Goal: Task Accomplishment & Management: Manage account settings

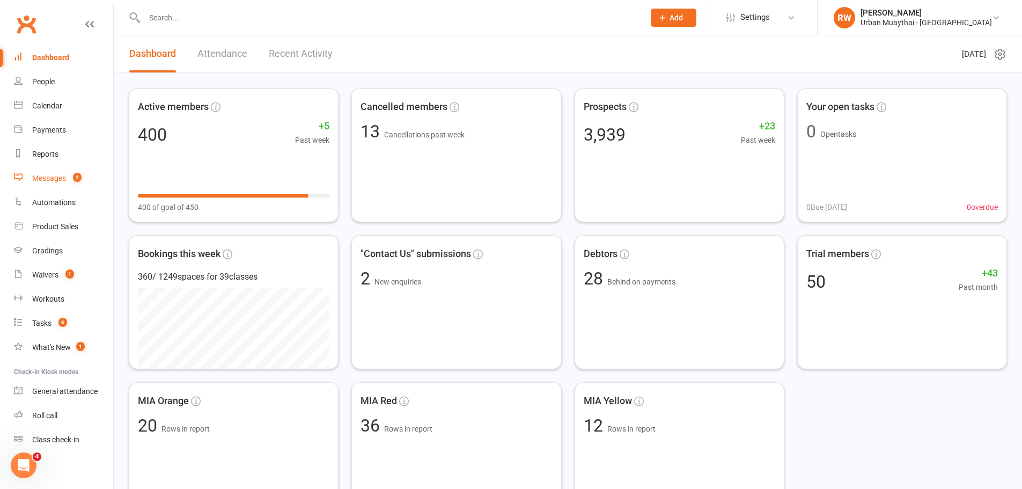
click at [57, 181] on div "Messages" at bounding box center [49, 178] width 34 height 9
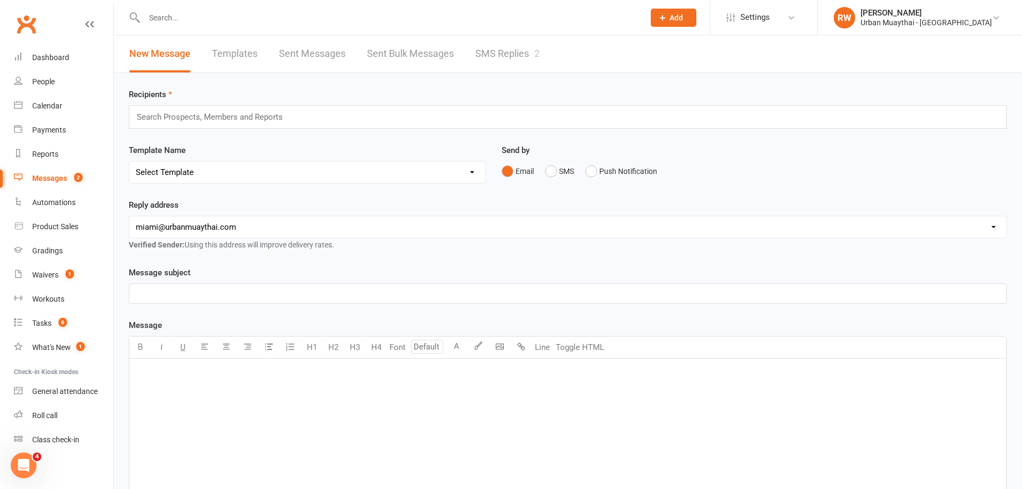
click at [501, 53] on link "SMS Replies 2" at bounding box center [507, 53] width 64 height 37
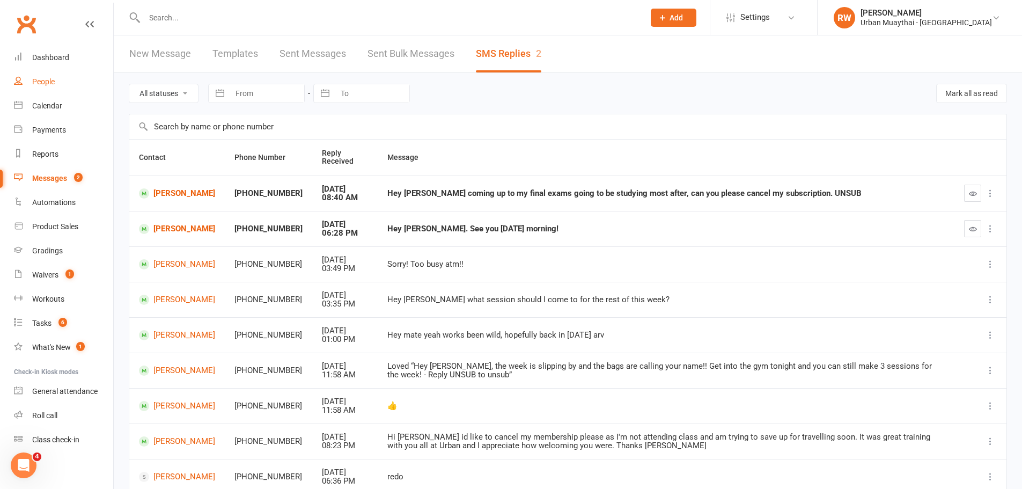
click at [42, 83] on div "People" at bounding box center [43, 81] width 23 height 9
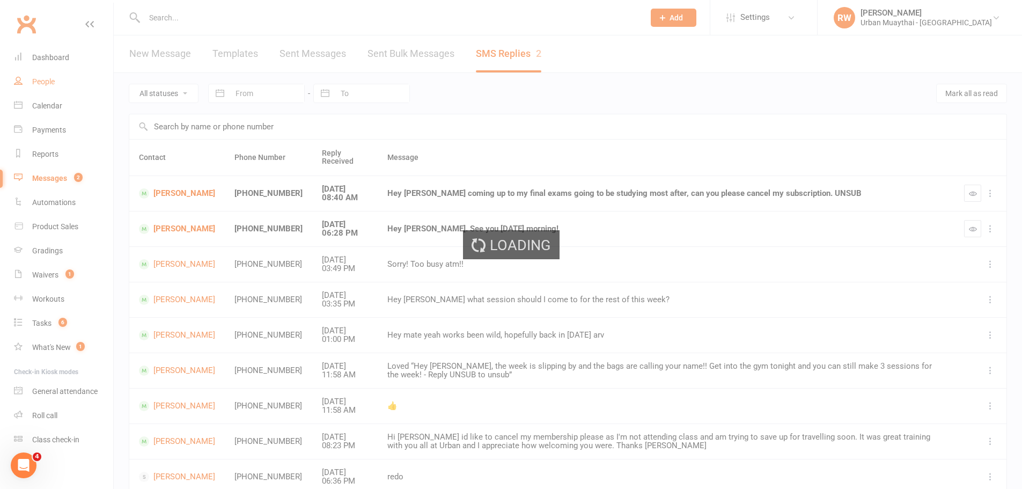
select select "50"
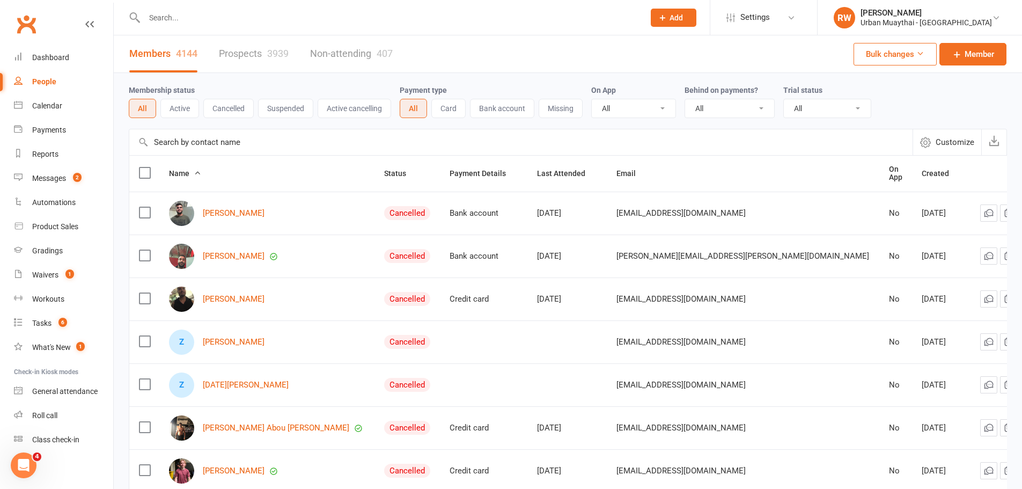
click at [251, 56] on link "Prospects 3939" at bounding box center [254, 53] width 70 height 37
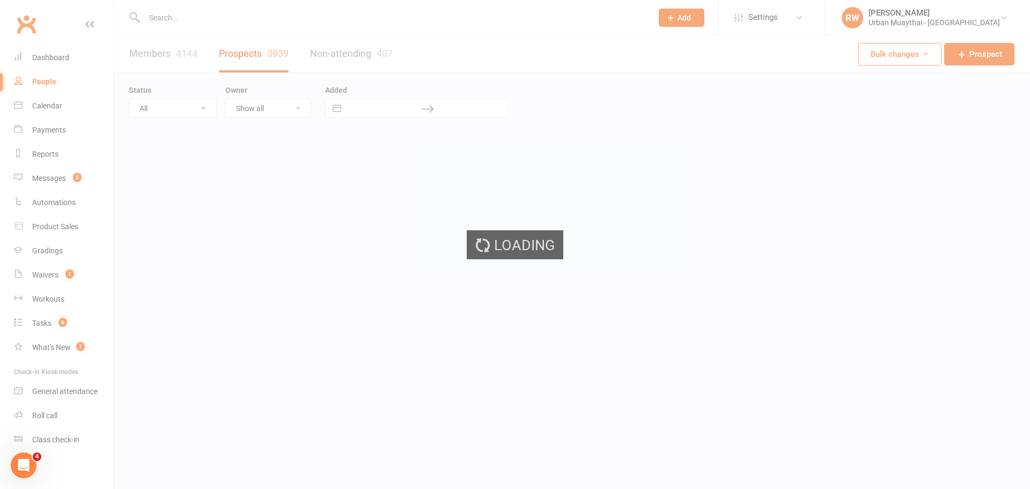
select select "100"
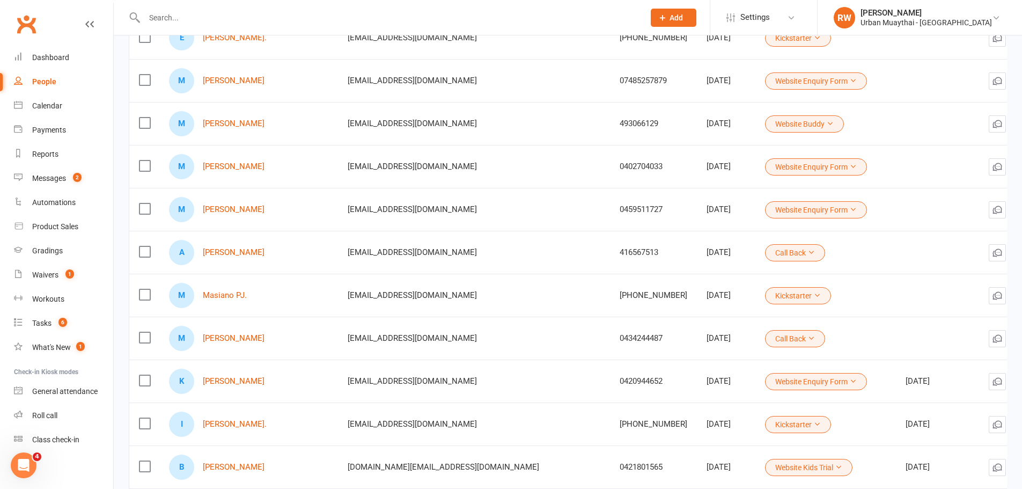
scroll to position [268, 0]
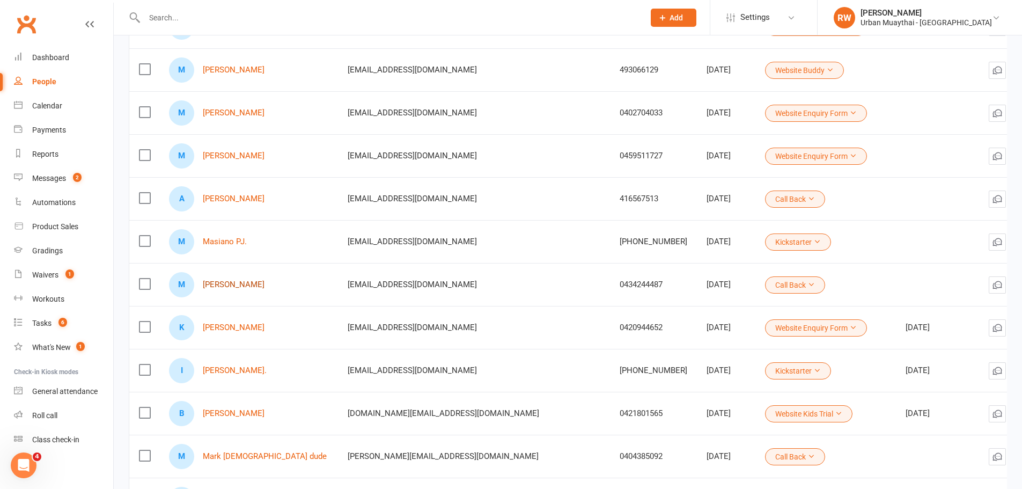
click at [256, 288] on link "[PERSON_NAME]" at bounding box center [234, 284] width 62 height 9
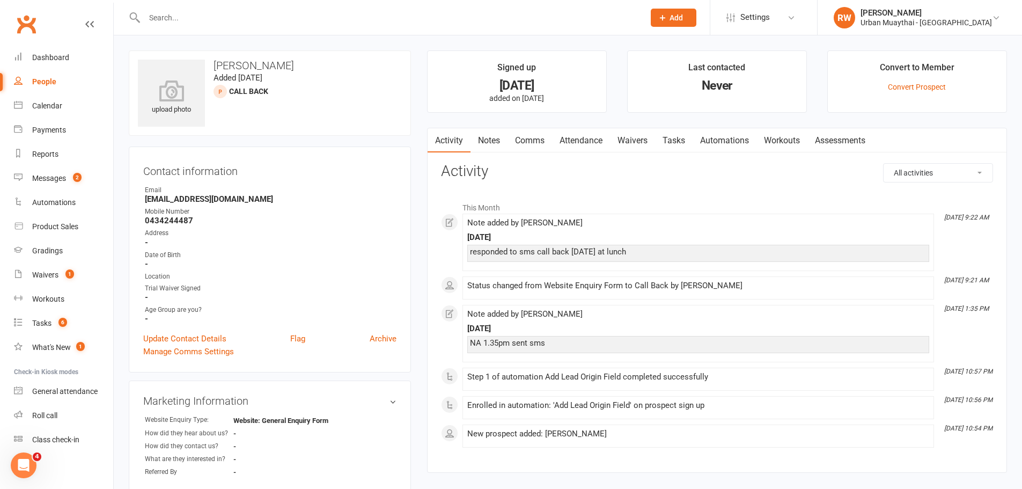
click at [180, 17] on input "text" at bounding box center [389, 17] width 496 height 15
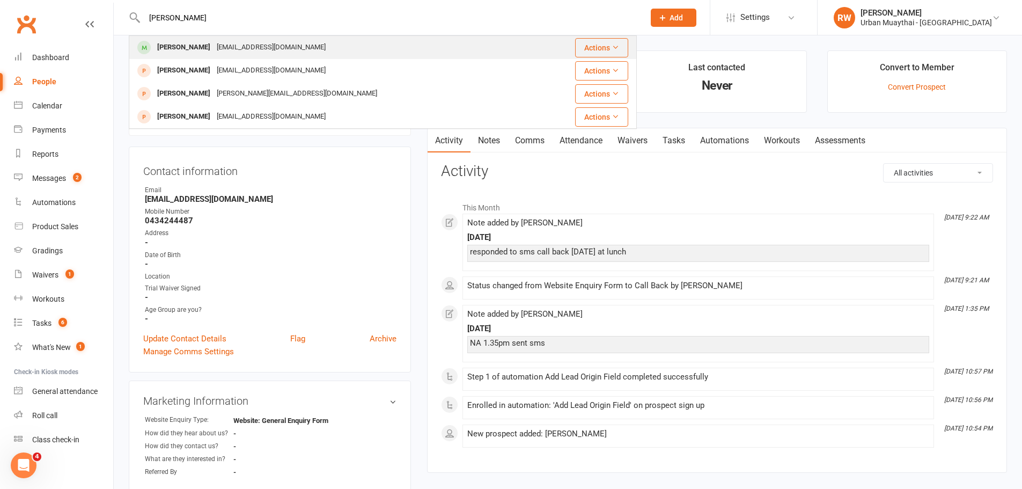
type input "[PERSON_NAME]"
click at [193, 46] on div "[PERSON_NAME]" at bounding box center [184, 48] width 60 height 16
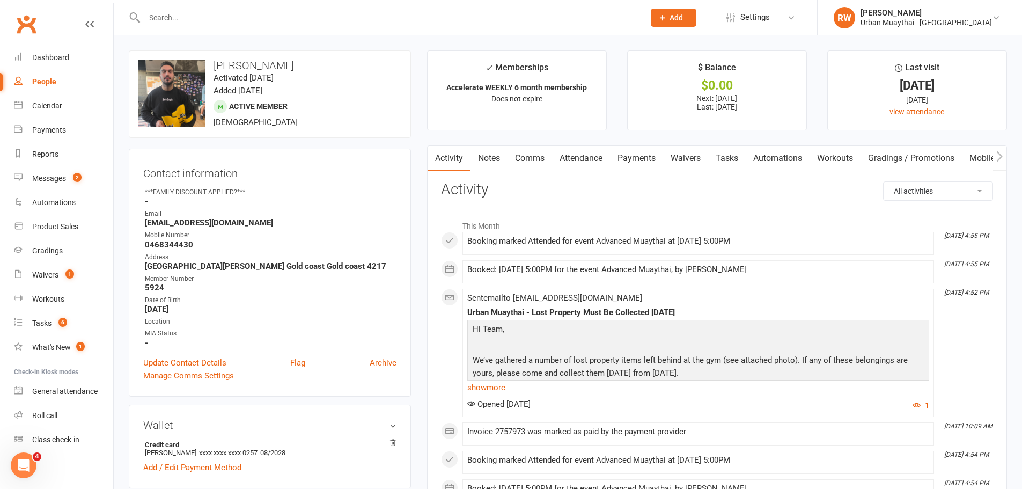
click at [167, 17] on input "text" at bounding box center [389, 17] width 496 height 15
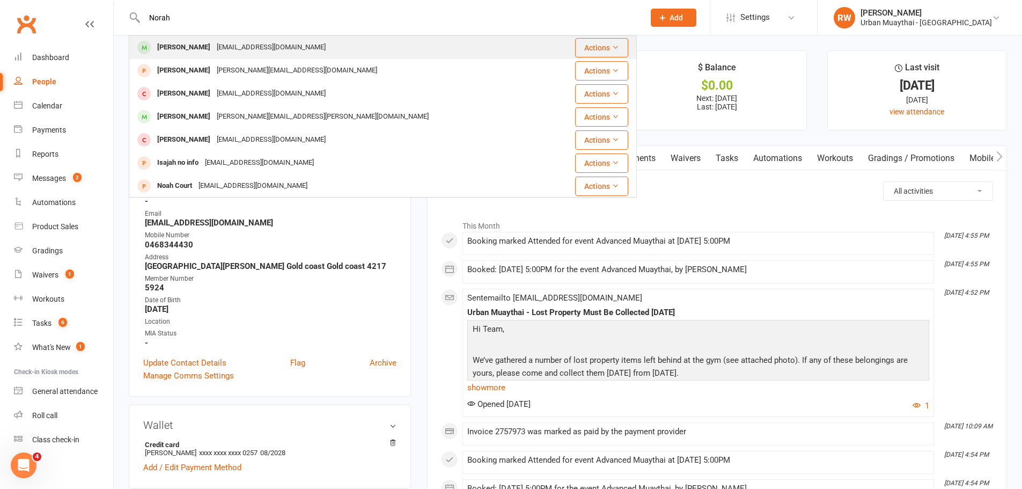
type input "Norah"
click at [176, 45] on div "[PERSON_NAME]" at bounding box center [184, 48] width 60 height 16
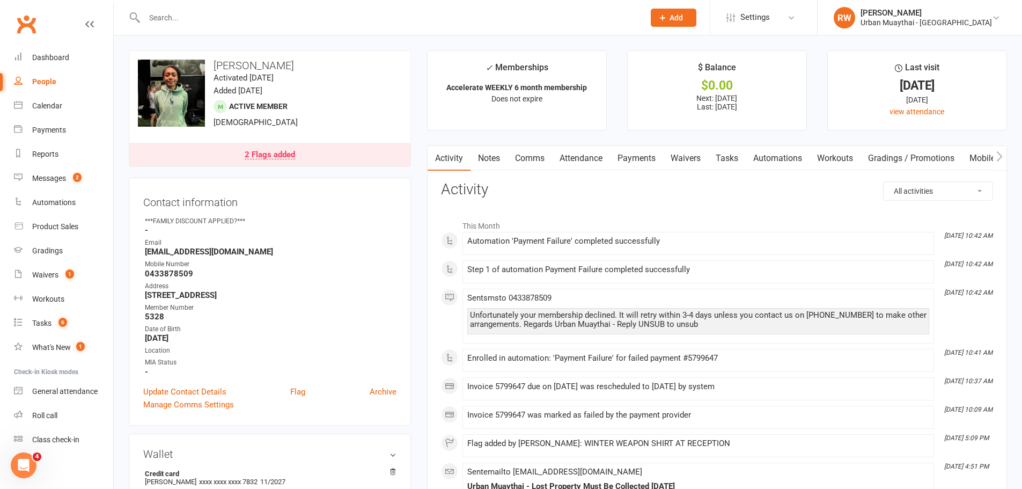
click at [302, 156] on link "2 Flags added" at bounding box center [269, 155] width 281 height 24
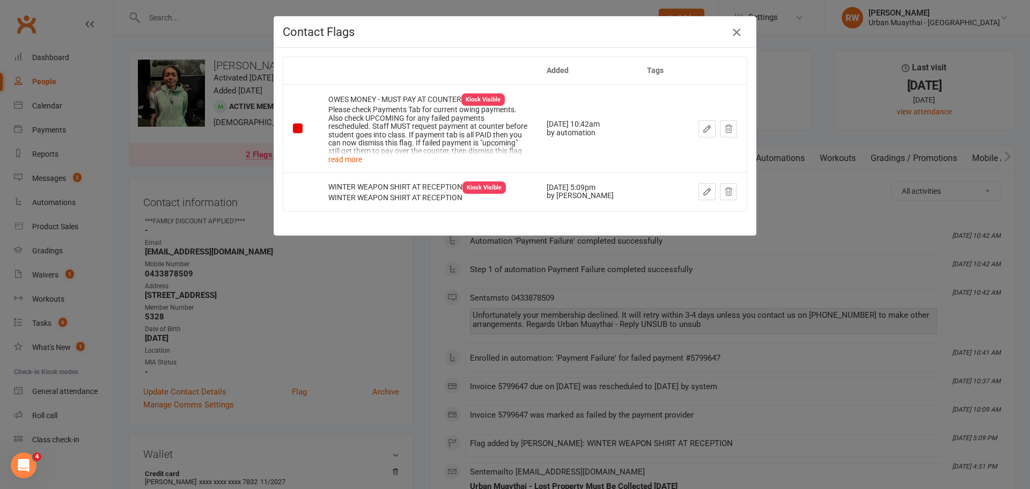
click at [736, 31] on icon "button" at bounding box center [736, 32] width 13 height 13
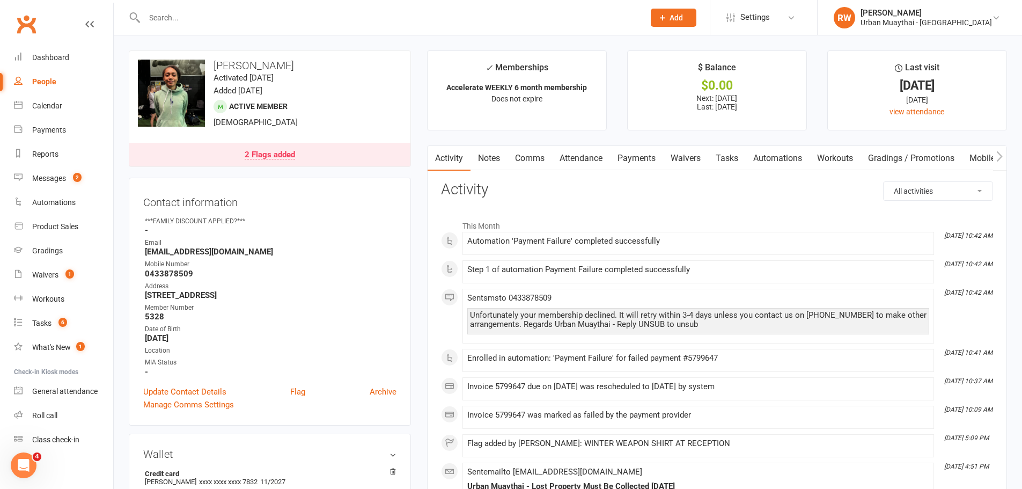
click at [639, 155] on link "Payments" at bounding box center [636, 158] width 53 height 25
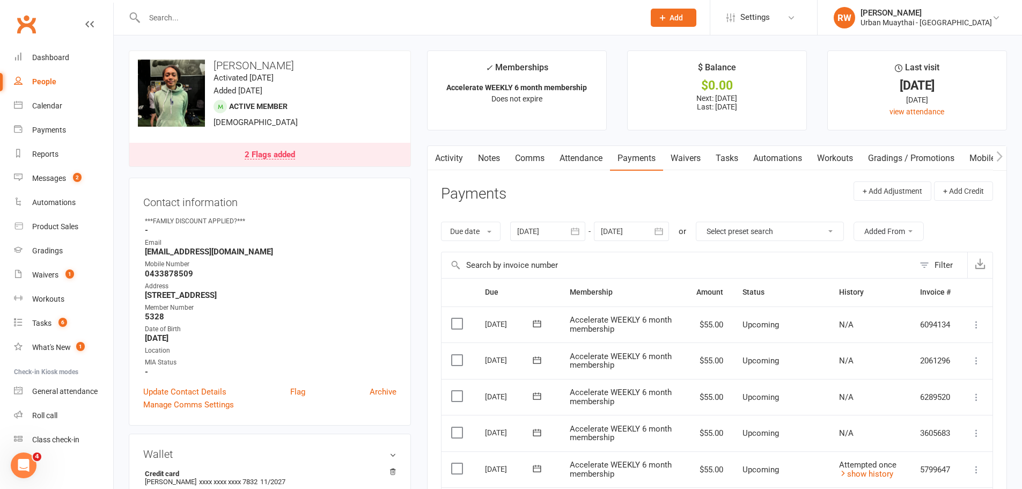
click at [572, 156] on link "Attendance" at bounding box center [581, 158] width 58 height 25
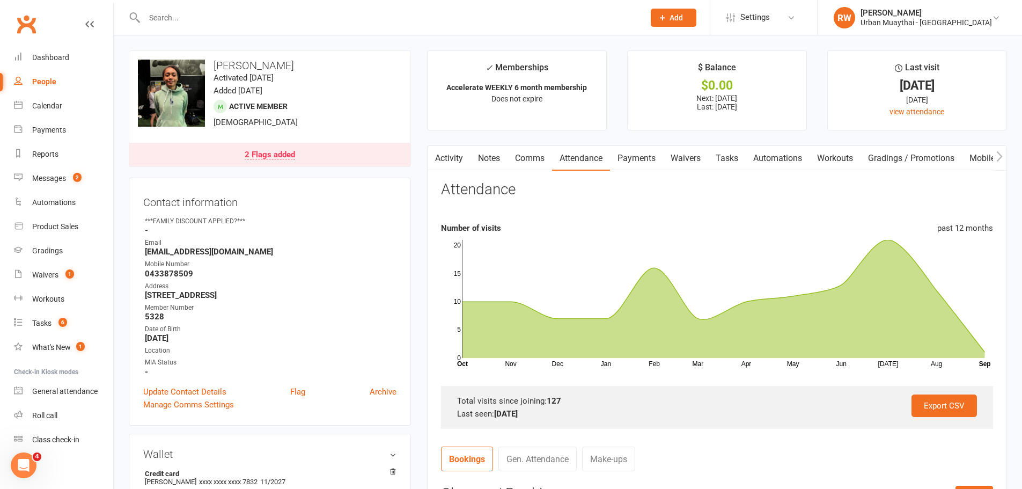
click at [53, 83] on div "People" at bounding box center [44, 81] width 24 height 9
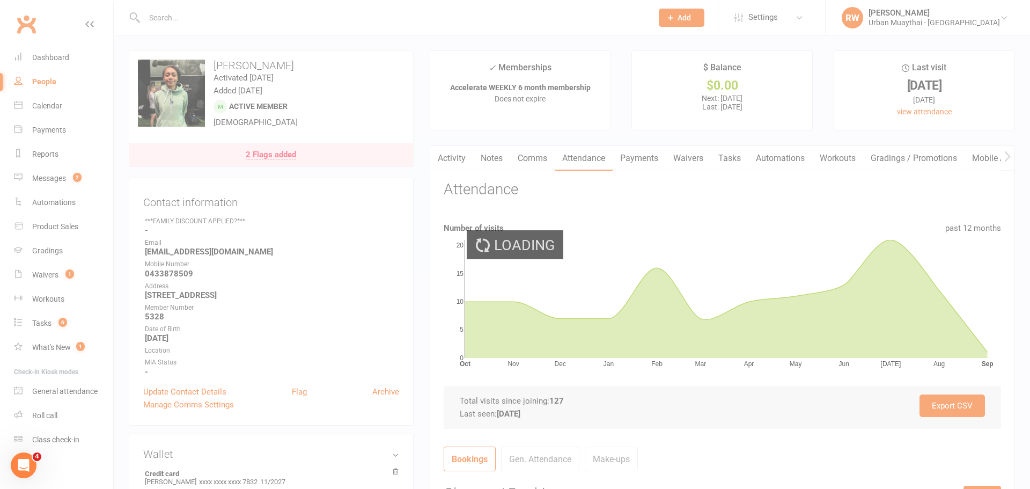
select select "100"
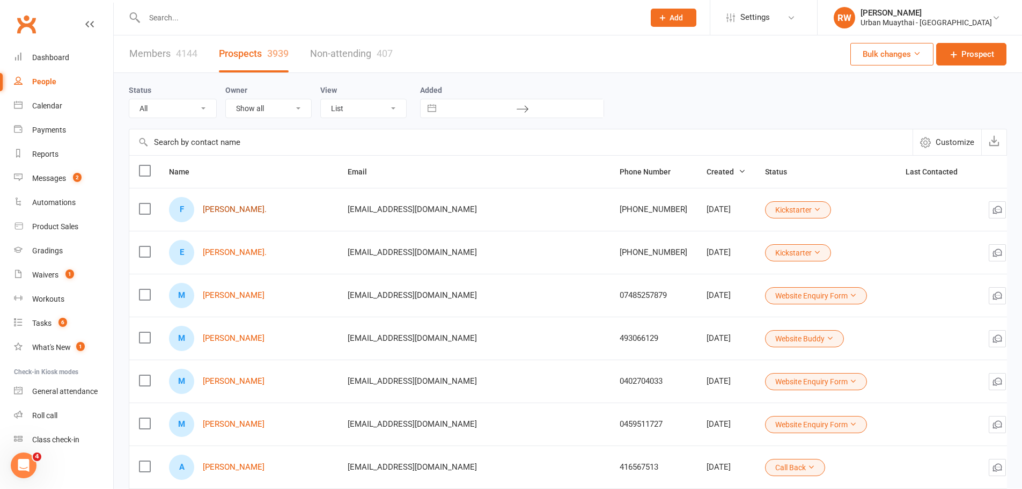
click at [240, 210] on link "[PERSON_NAME]." at bounding box center [235, 209] width 64 height 9
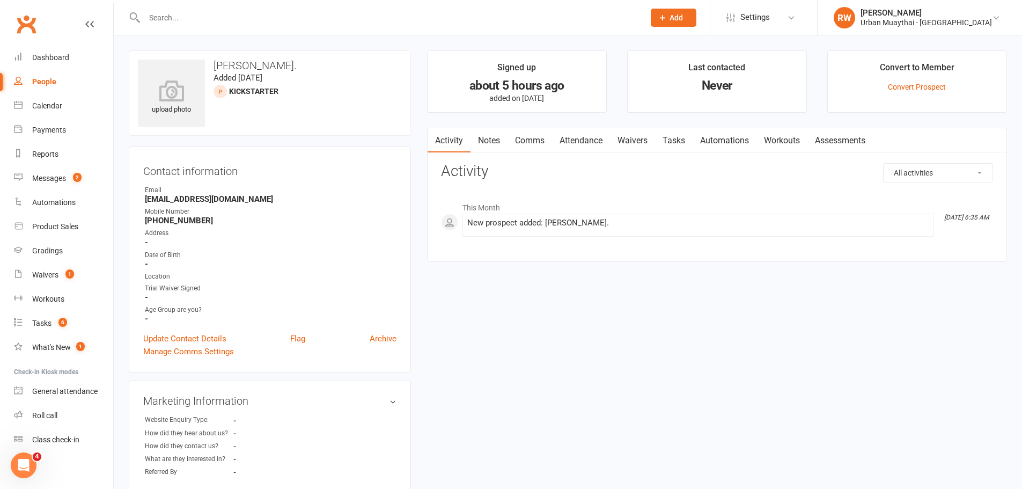
select select "100"
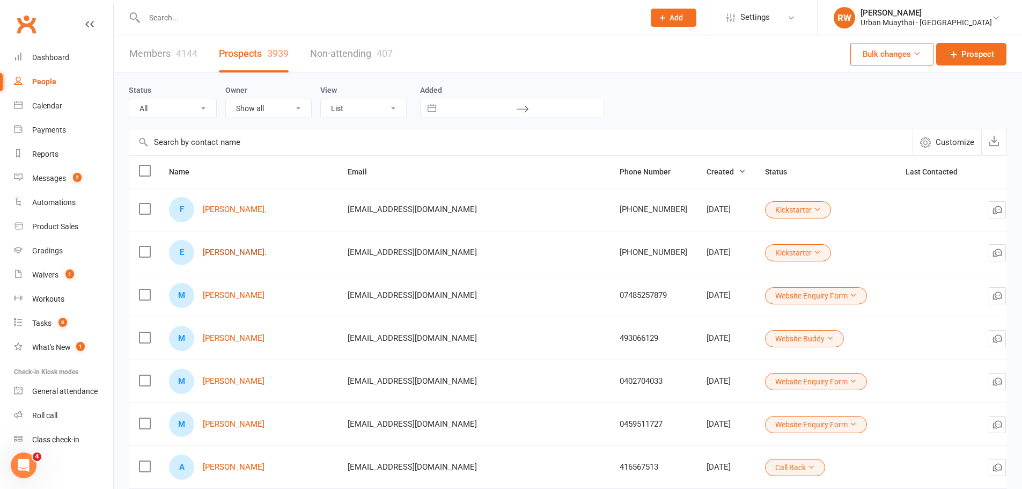
click at [235, 252] on link "[PERSON_NAME]." at bounding box center [235, 252] width 64 height 9
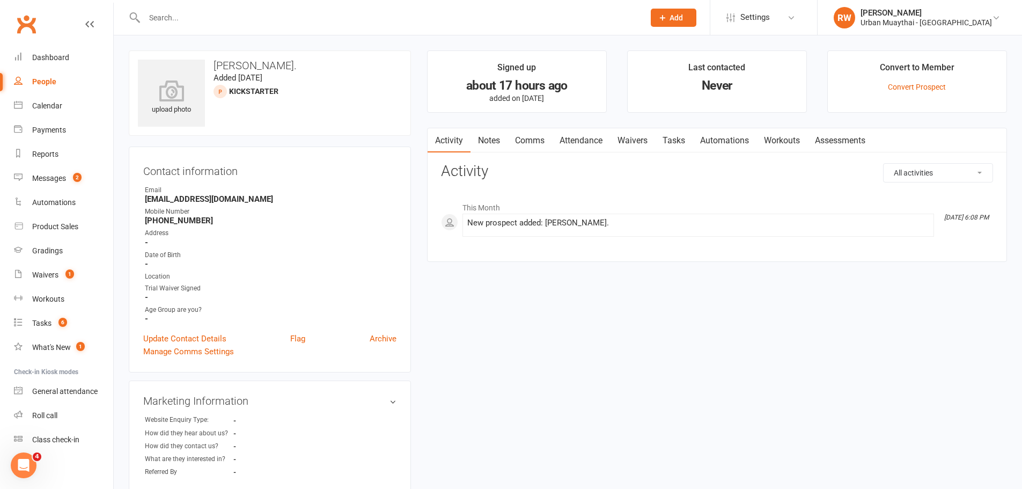
select select "100"
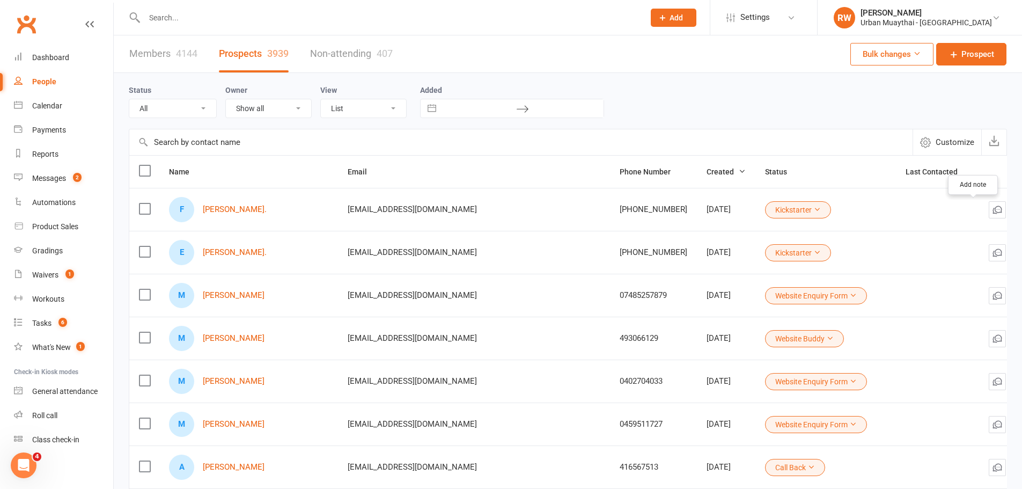
click at [1012, 210] on icon "button" at bounding box center [1017, 209] width 11 height 11
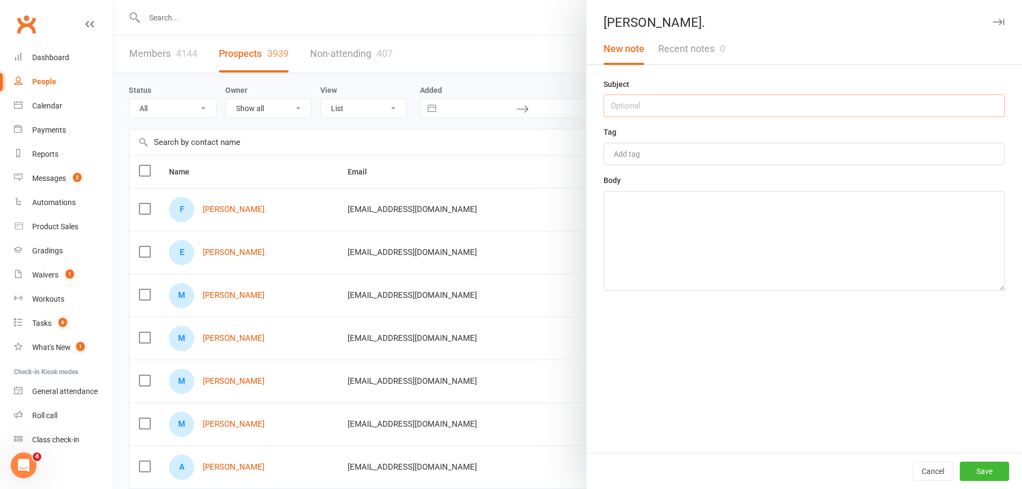
click at [643, 101] on input "text" at bounding box center [804, 105] width 401 height 23
type input "[GEOGRAPHIC_DATA]"
click at [629, 240] on textarea at bounding box center [804, 241] width 401 height 100
type textarea "Lives in [GEOGRAPHIC_DATA]"
click at [984, 472] on button "Save" at bounding box center [984, 471] width 49 height 19
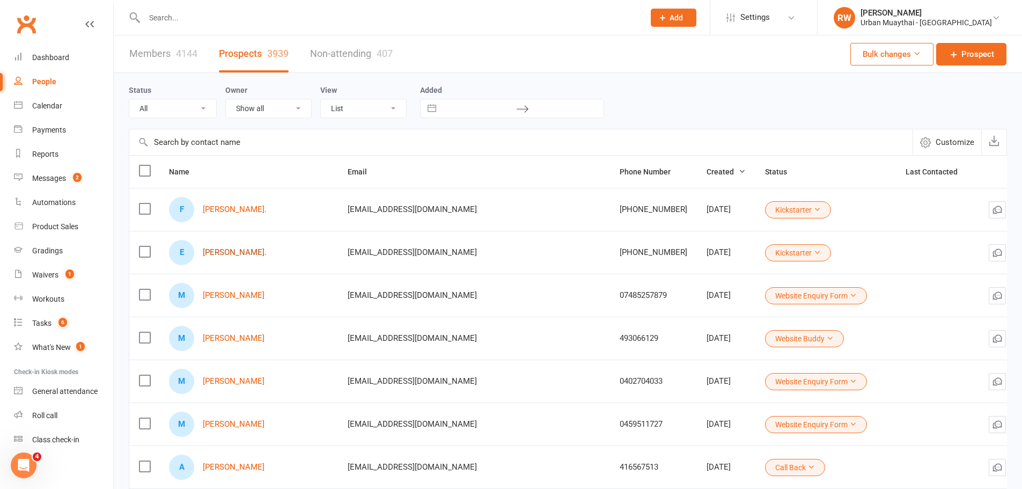
click at [236, 253] on link "[PERSON_NAME]." at bounding box center [235, 252] width 64 height 9
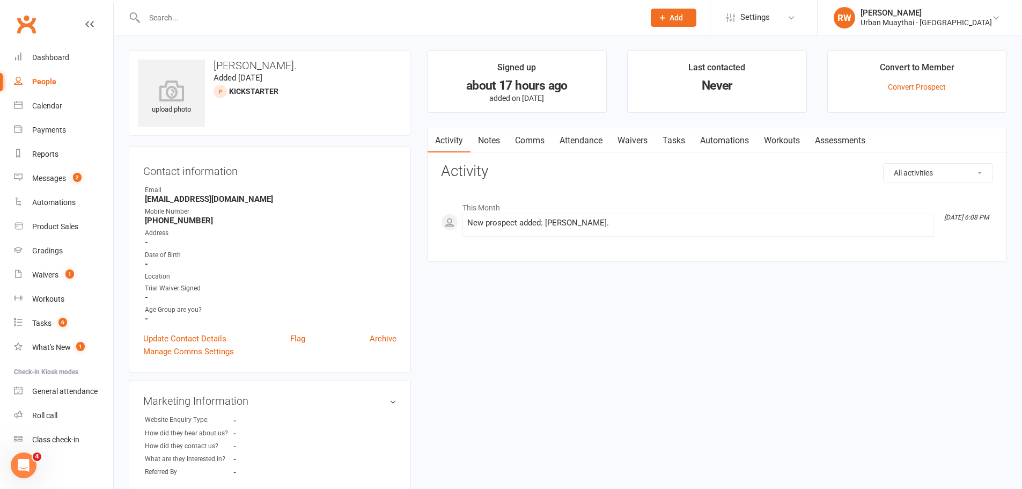
click at [501, 140] on link "Notes" at bounding box center [489, 140] width 37 height 25
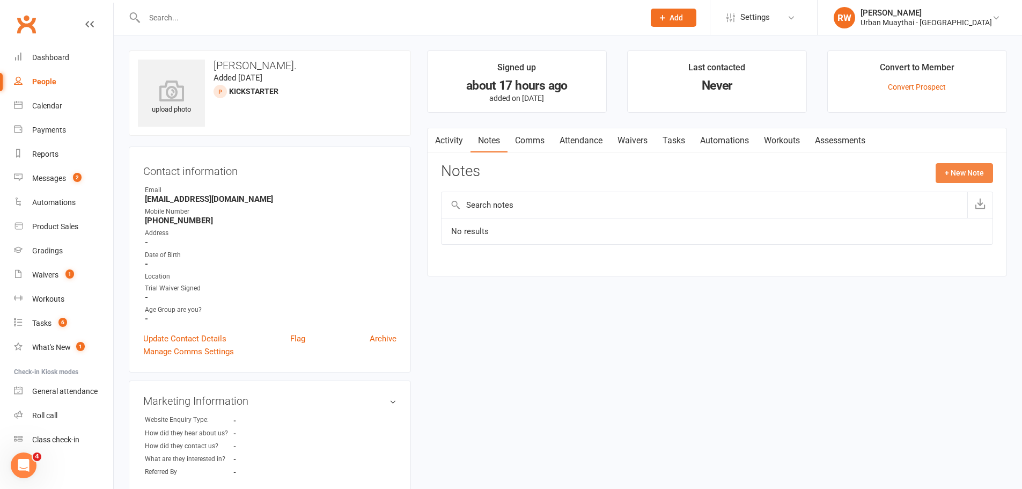
click at [972, 169] on button "+ New Note" at bounding box center [964, 172] width 57 height 19
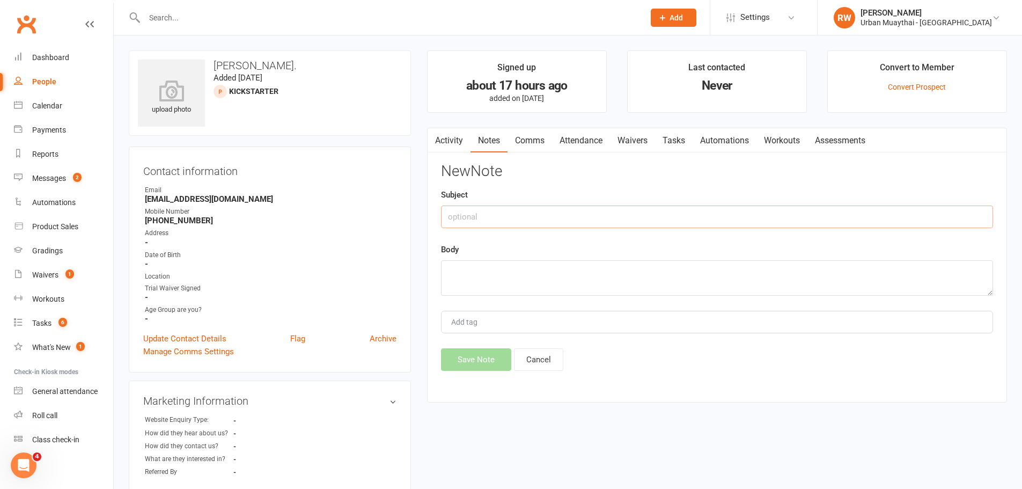
click at [478, 210] on input "text" at bounding box center [717, 217] width 552 height 23
type input "[DATE]"
click at [473, 273] on textarea at bounding box center [717, 277] width 552 height 35
type textarea "NA 11.15am"
click at [478, 354] on button "Save Note" at bounding box center [476, 359] width 70 height 23
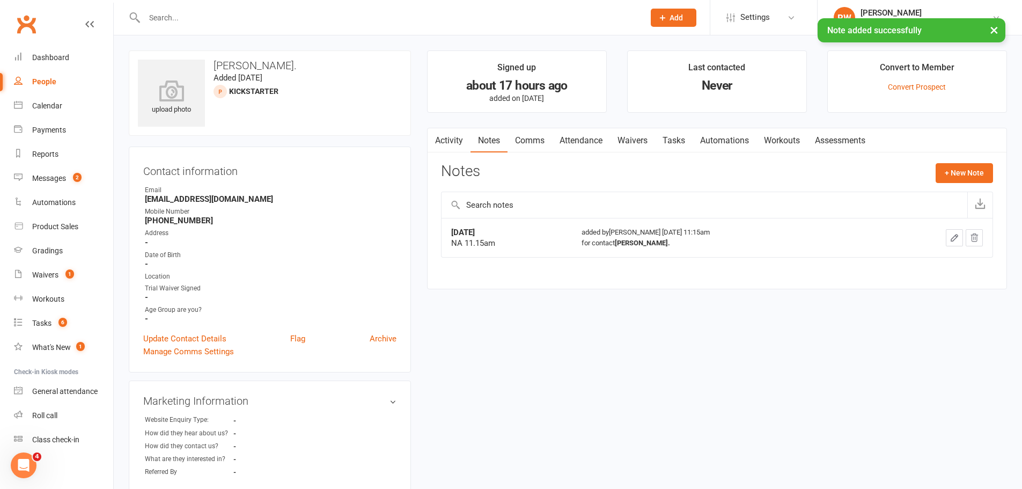
click at [42, 84] on div "People" at bounding box center [44, 81] width 24 height 9
select select "100"
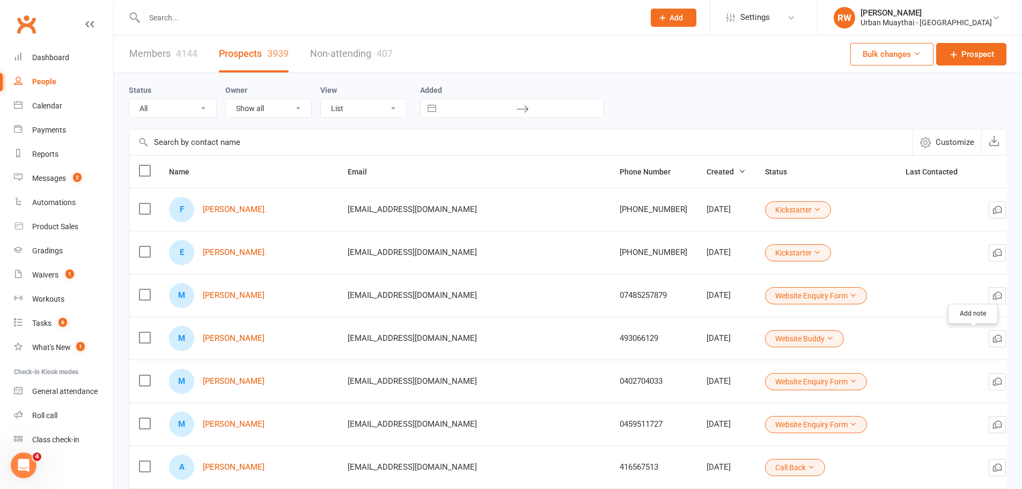
click at [1012, 339] on icon "button" at bounding box center [1017, 338] width 11 height 11
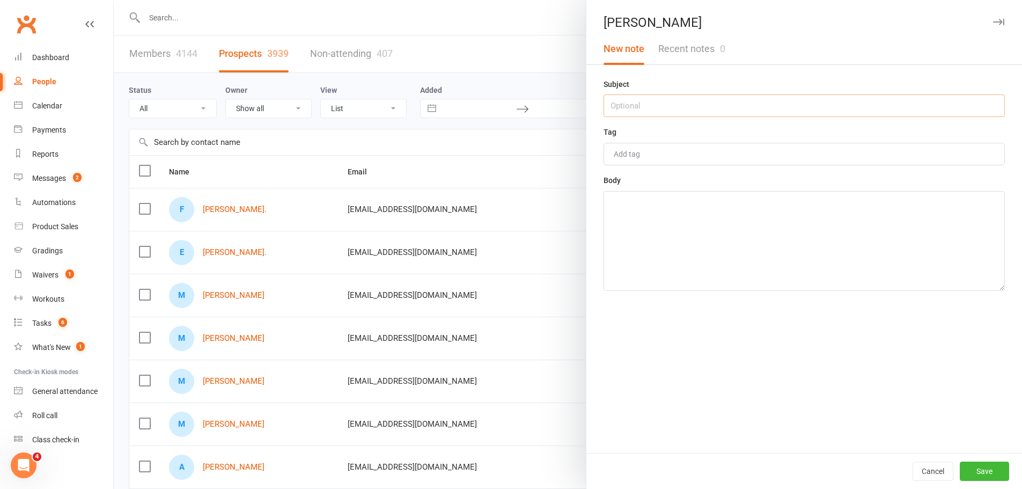
click at [634, 104] on input "text" at bounding box center [804, 105] width 401 height 23
type input "[DATE]"
click at [642, 211] on textarea at bounding box center [804, 241] width 401 height 100
type textarea "NA 11.17am"
click at [988, 468] on button "Save" at bounding box center [984, 471] width 49 height 19
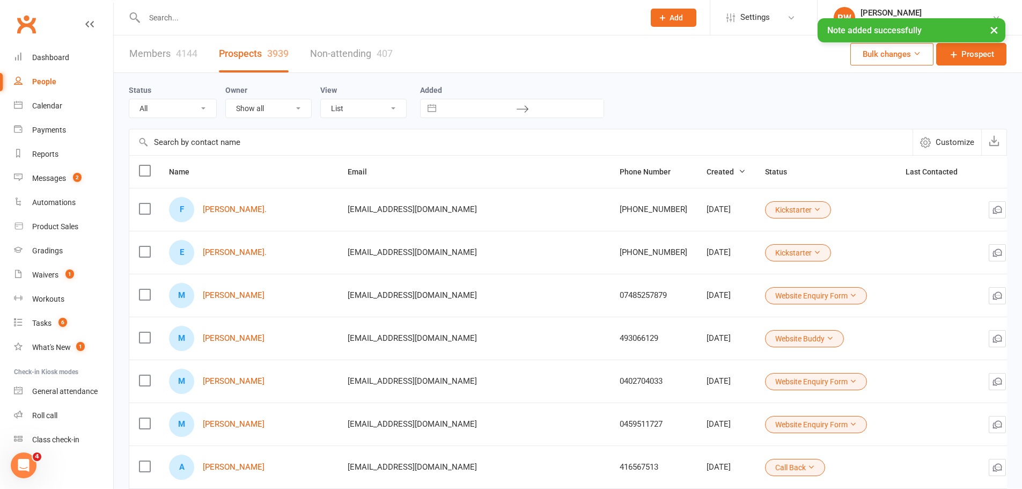
click at [1030, 295] on icon at bounding box center [1035, 295] width 11 height 11
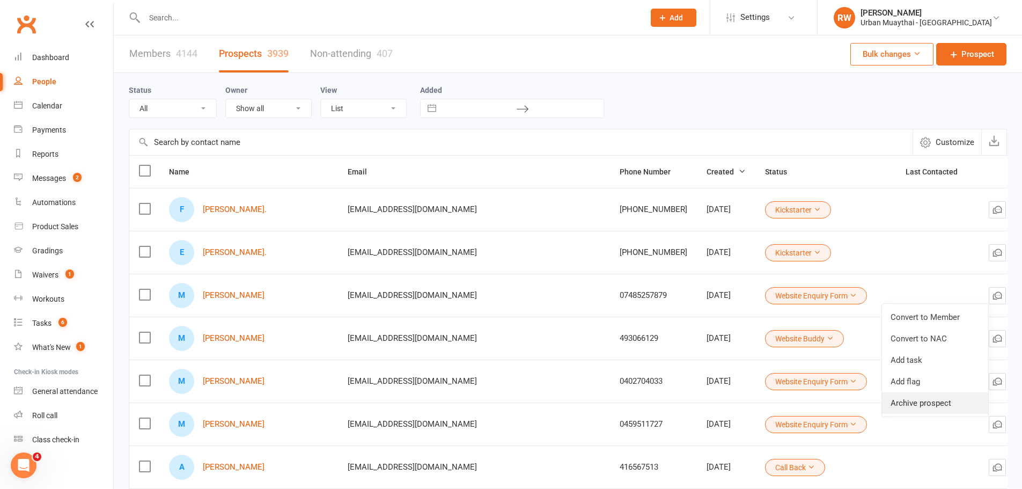
click at [938, 405] on link "Archive prospect" at bounding box center [935, 402] width 106 height 21
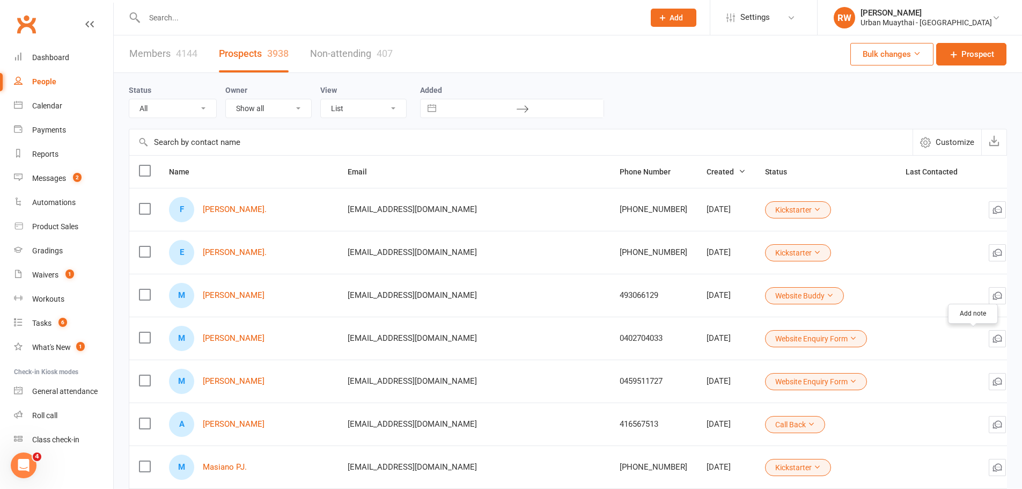
click at [1012, 338] on icon "button" at bounding box center [1017, 338] width 11 height 11
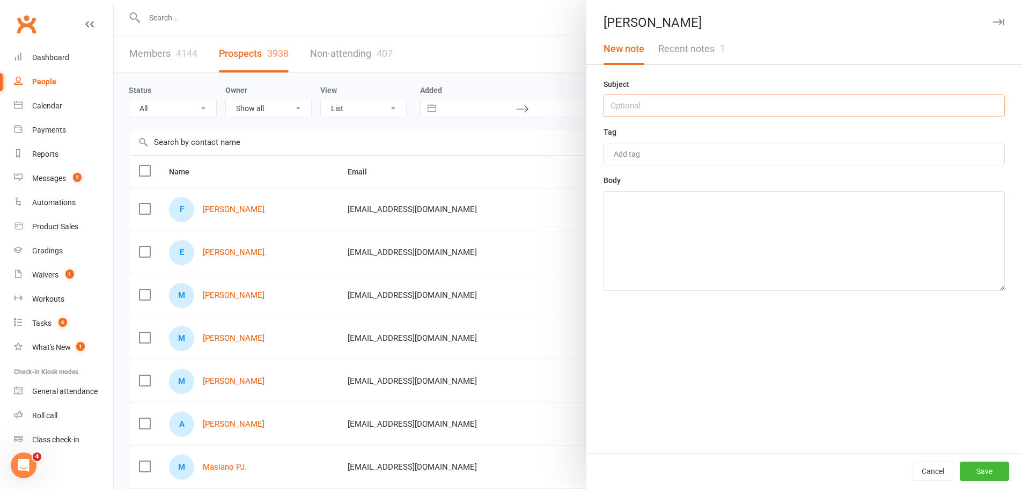
click at [649, 110] on input "text" at bounding box center [804, 105] width 401 height 23
type input "[DATE]"
click at [647, 211] on textarea at bounding box center [804, 241] width 401 height 100
type textarea "NA 11.18"
click at [971, 464] on button "Save" at bounding box center [984, 471] width 49 height 19
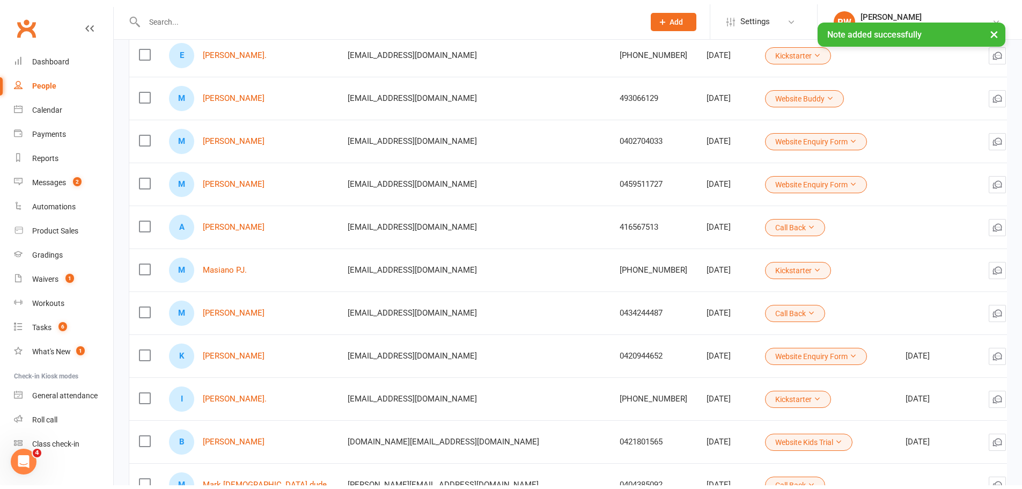
scroll to position [215, 0]
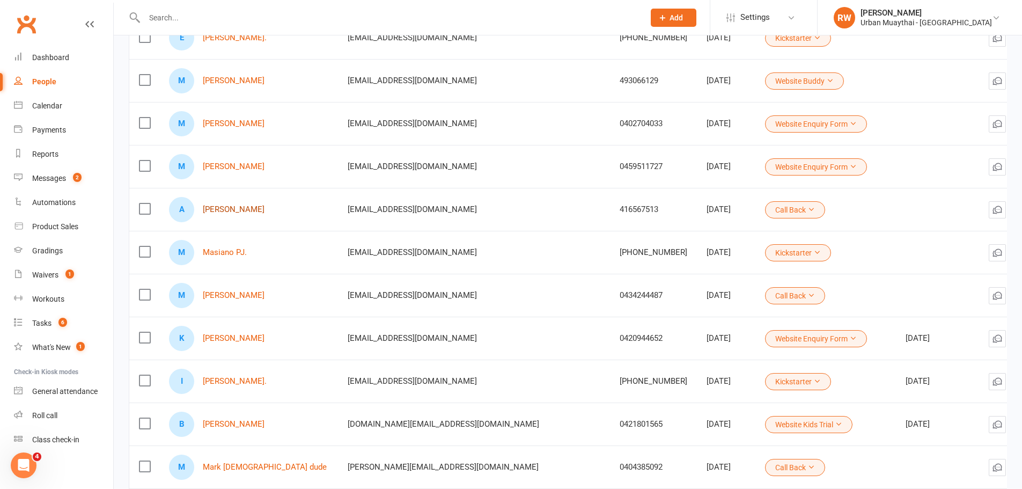
click at [250, 210] on link "[PERSON_NAME]" at bounding box center [234, 209] width 62 height 9
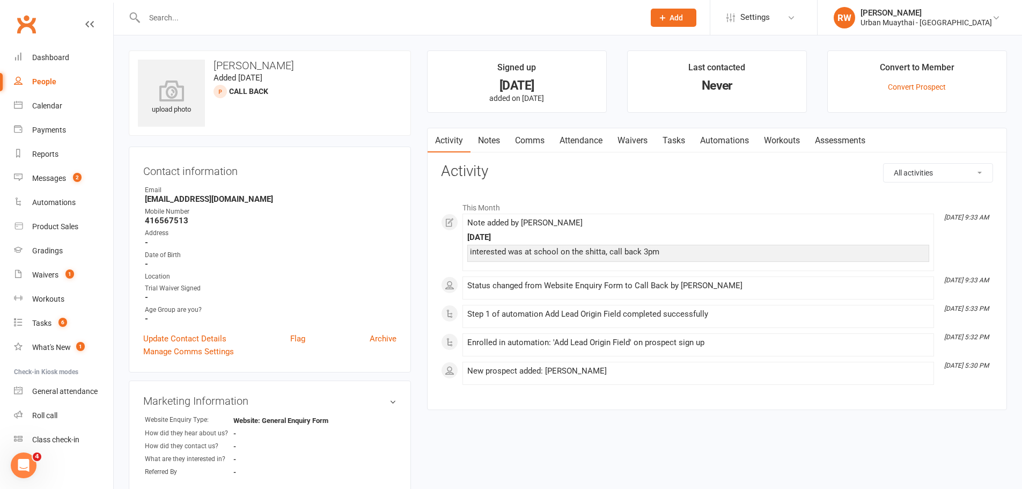
select select "100"
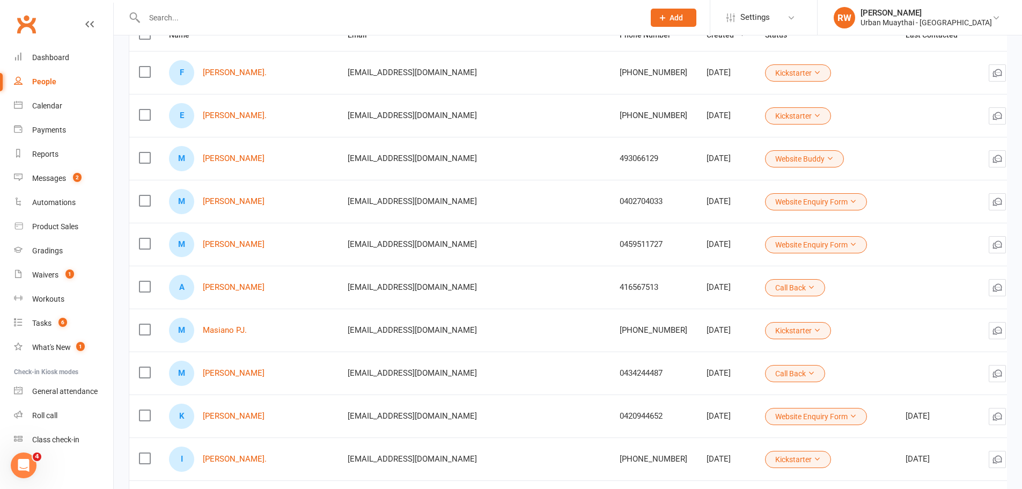
scroll to position [161, 0]
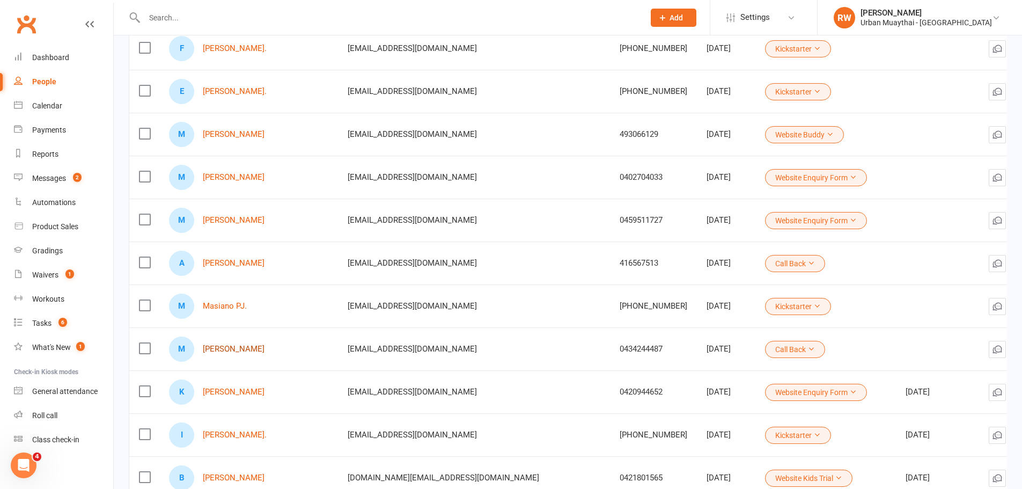
click at [247, 349] on link "[PERSON_NAME]" at bounding box center [234, 349] width 62 height 9
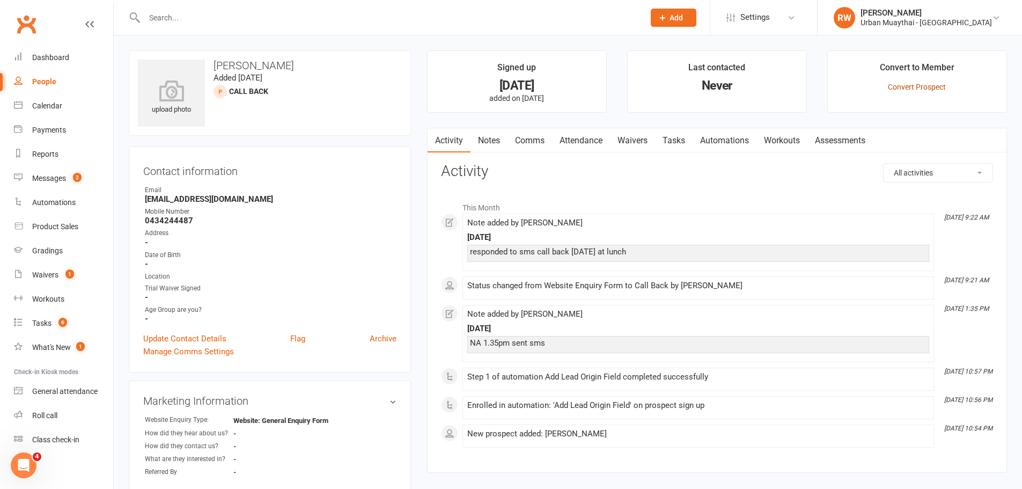
click at [900, 86] on link "Convert Prospect" at bounding box center [917, 87] width 58 height 9
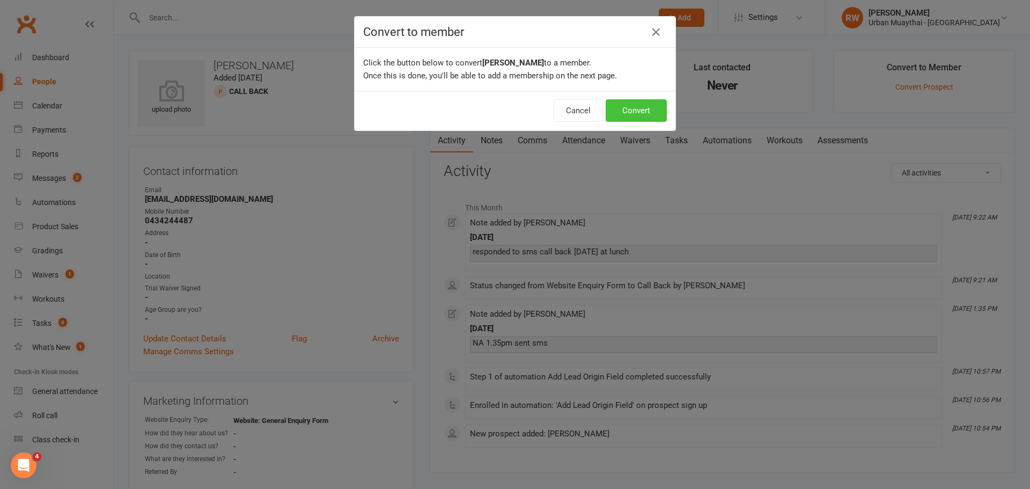
click at [629, 107] on button "Convert" at bounding box center [636, 110] width 61 height 23
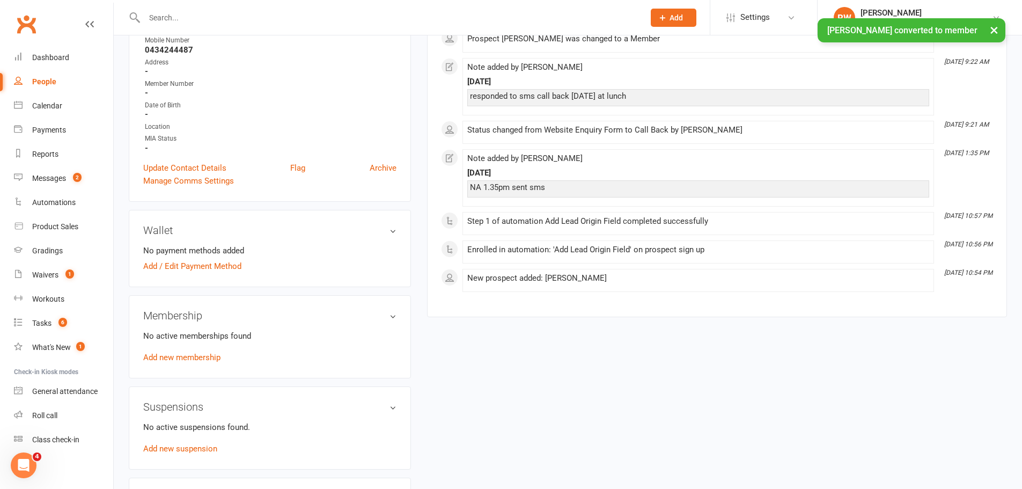
scroll to position [215, 0]
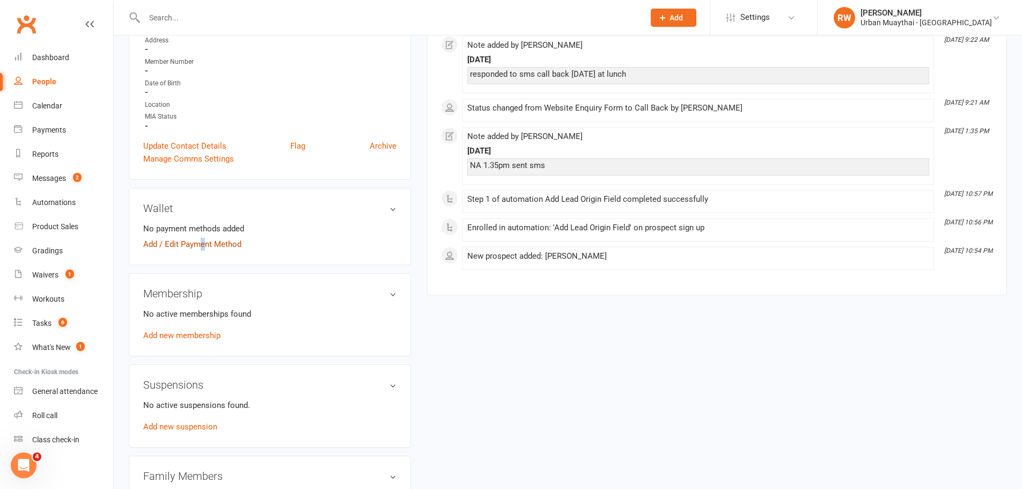
click at [203, 244] on link "Add / Edit Payment Method" at bounding box center [192, 244] width 98 height 13
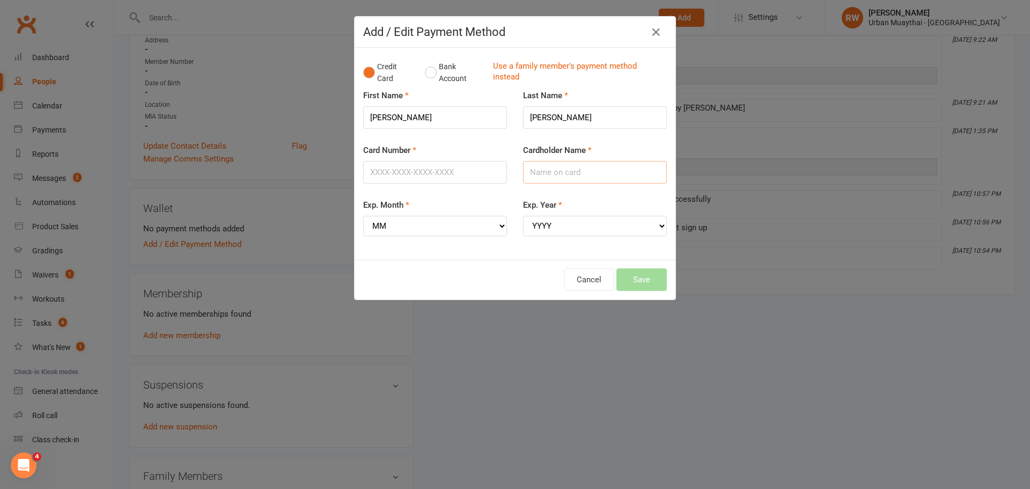
click at [551, 179] on input "Cardholder Name" at bounding box center [595, 172] width 144 height 23
type input "[PERSON_NAME]"
click at [385, 170] on input "Card Number" at bounding box center [435, 172] width 144 height 23
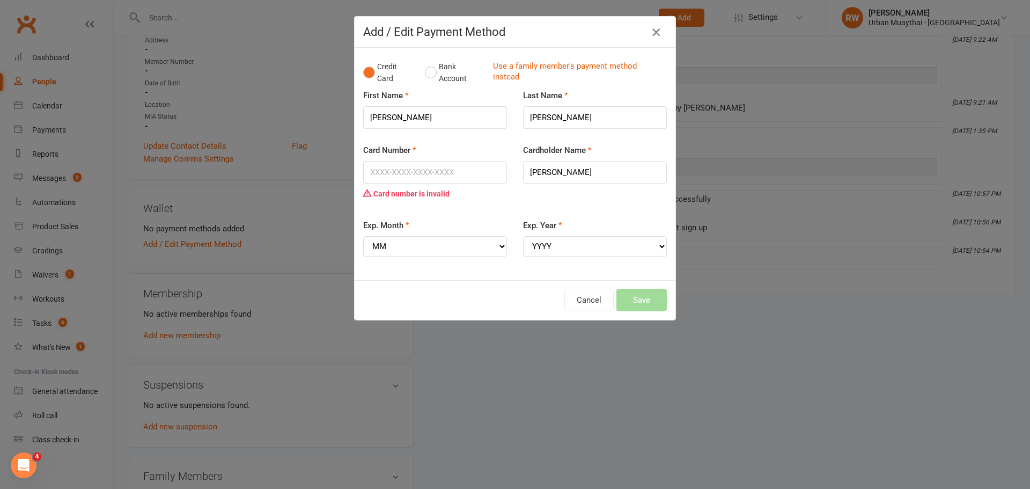
click at [653, 31] on icon "button" at bounding box center [656, 32] width 13 height 13
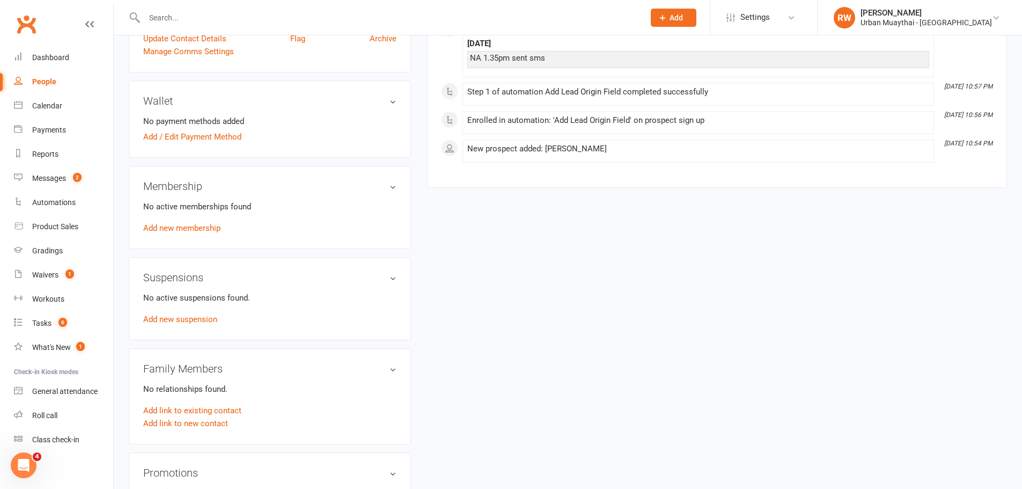
scroll to position [0, 0]
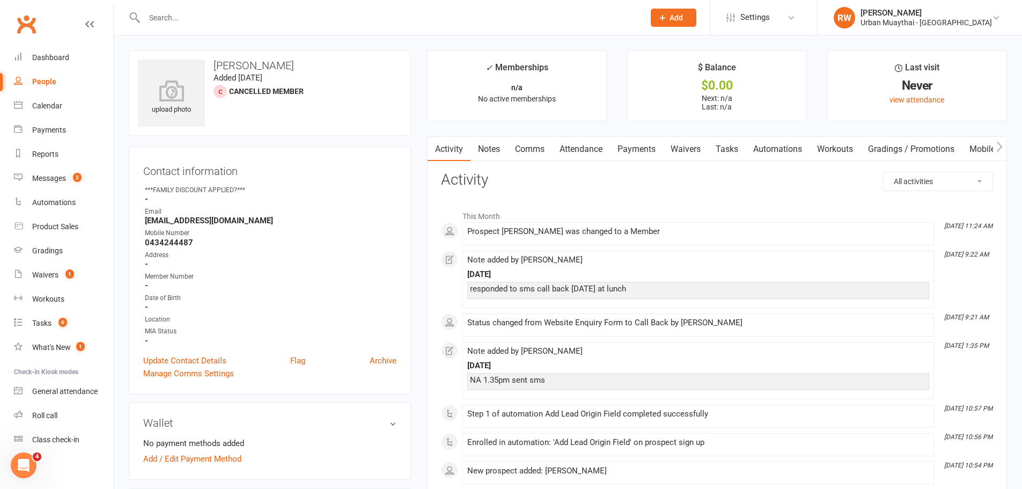
click at [689, 150] on link "Waivers" at bounding box center [685, 149] width 45 height 25
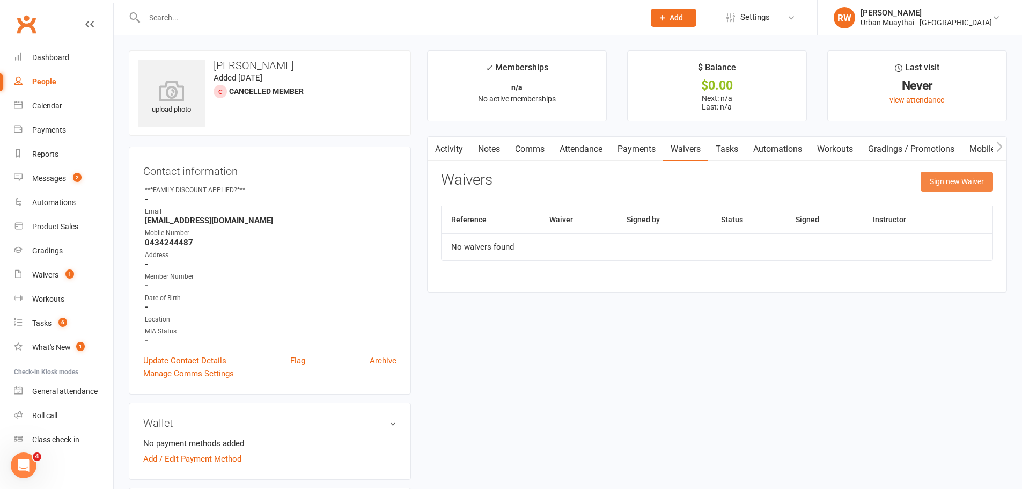
click at [952, 181] on button "Sign new Waiver" at bounding box center [957, 181] width 72 height 19
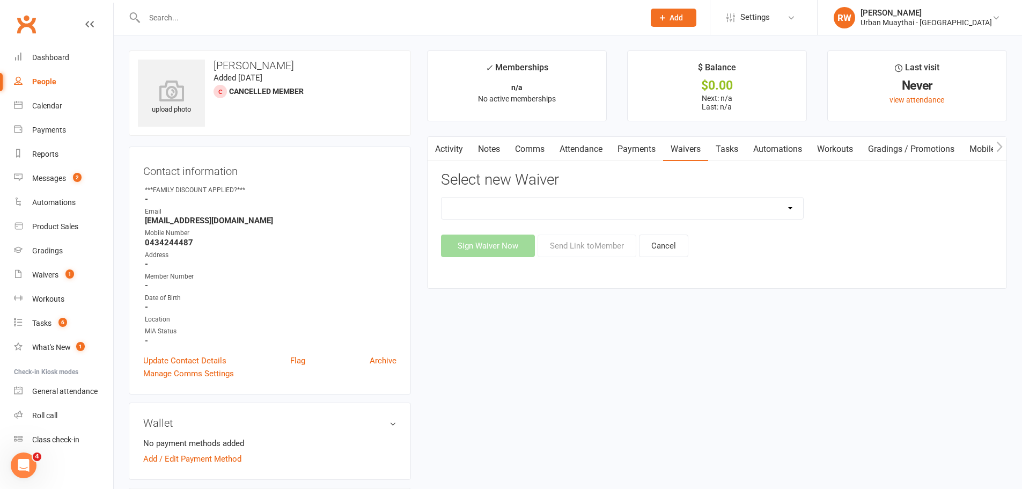
click at [789, 207] on select "12 Month Agreement 15-18 years Kickstarter Program 15-18 years membership 1 Yea…" at bounding box center [623, 207] width 362 height 21
select select "10301"
click at [442, 197] on select "12 Month Agreement 15-18 years Kickstarter Program 15-18 years membership 1 Yea…" at bounding box center [623, 207] width 362 height 21
click at [590, 244] on button "Send Link to Member" at bounding box center [587, 246] width 99 height 23
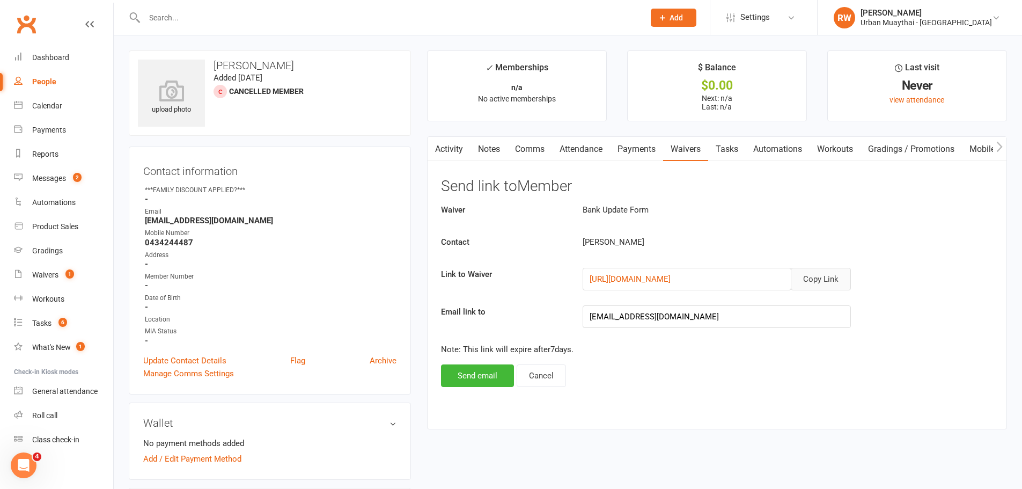
click at [818, 280] on button "Copy Link" at bounding box center [821, 279] width 60 height 23
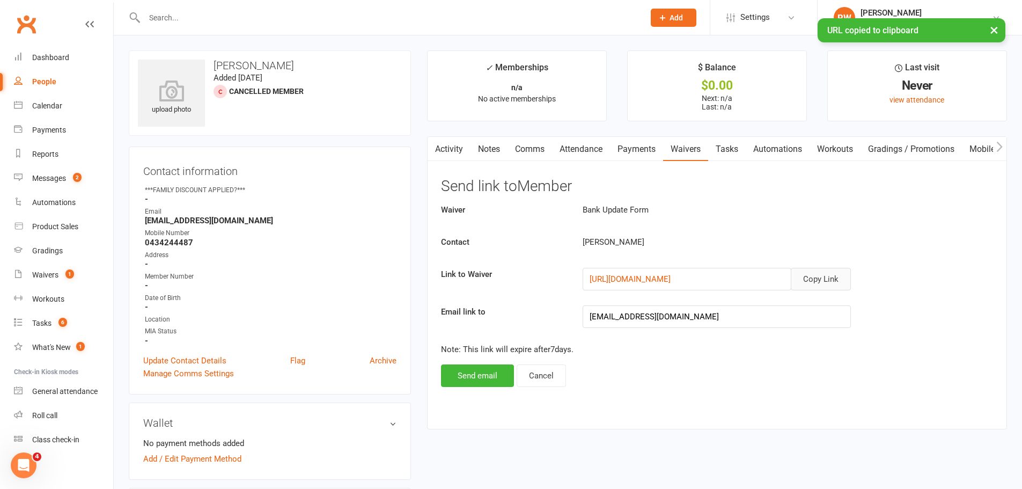
click at [528, 145] on link "Comms" at bounding box center [530, 149] width 45 height 25
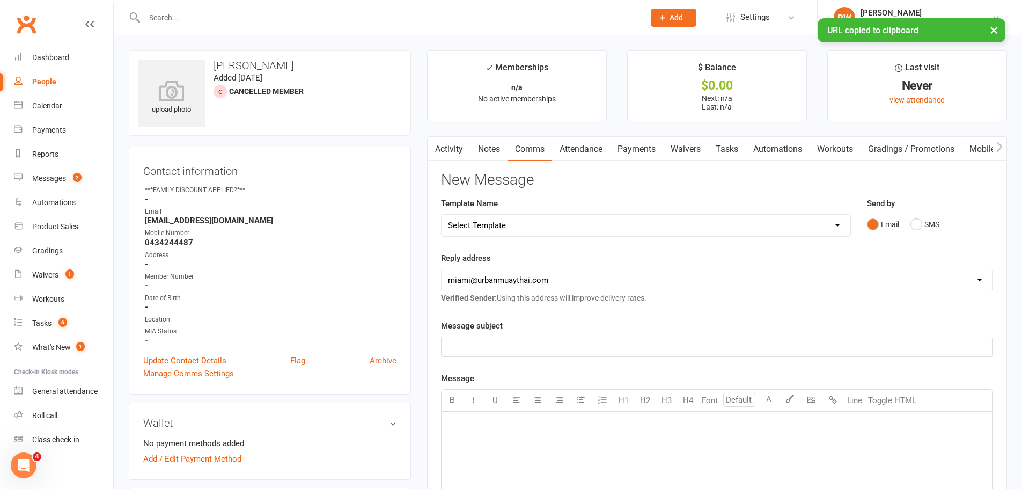
click at [502, 345] on p "﻿" at bounding box center [717, 346] width 538 height 13
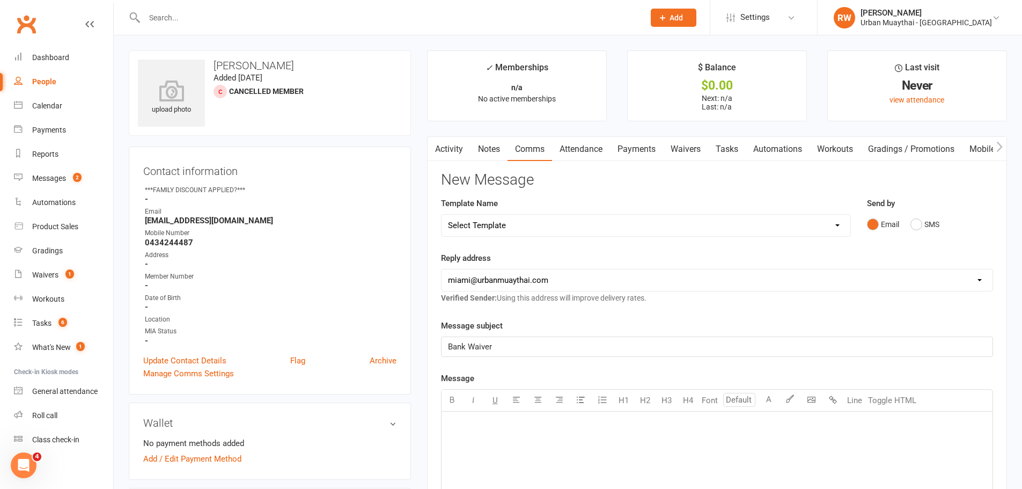
click at [479, 429] on p "﻿" at bounding box center [717, 425] width 538 height 13
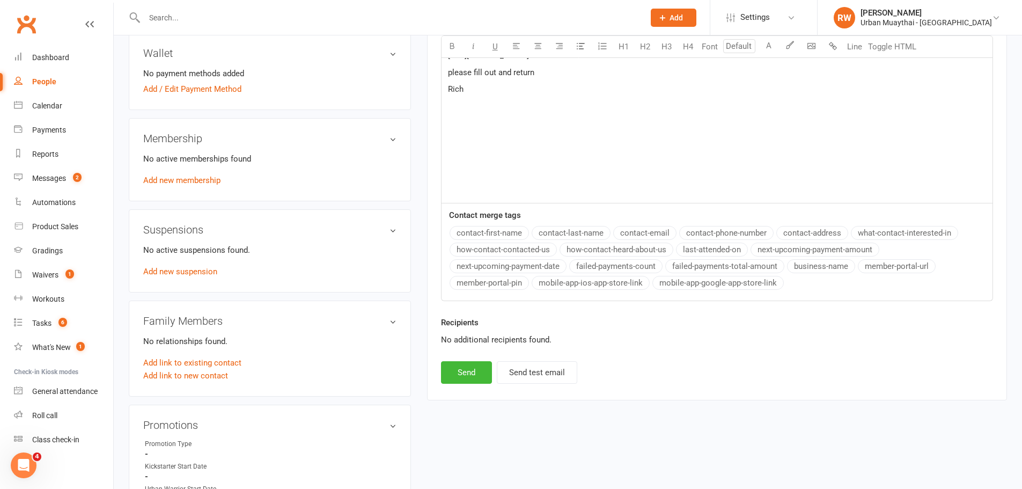
scroll to position [376, 0]
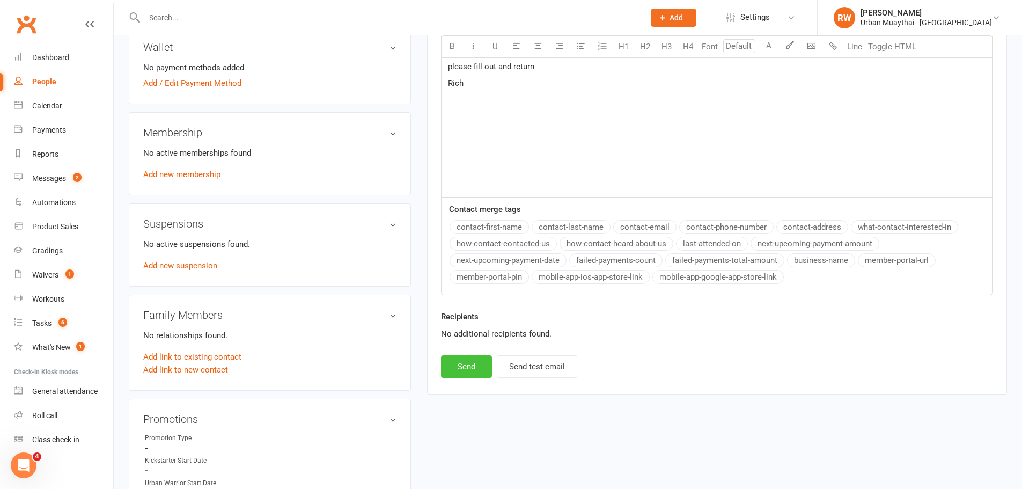
click at [462, 366] on button "Send" at bounding box center [466, 366] width 51 height 23
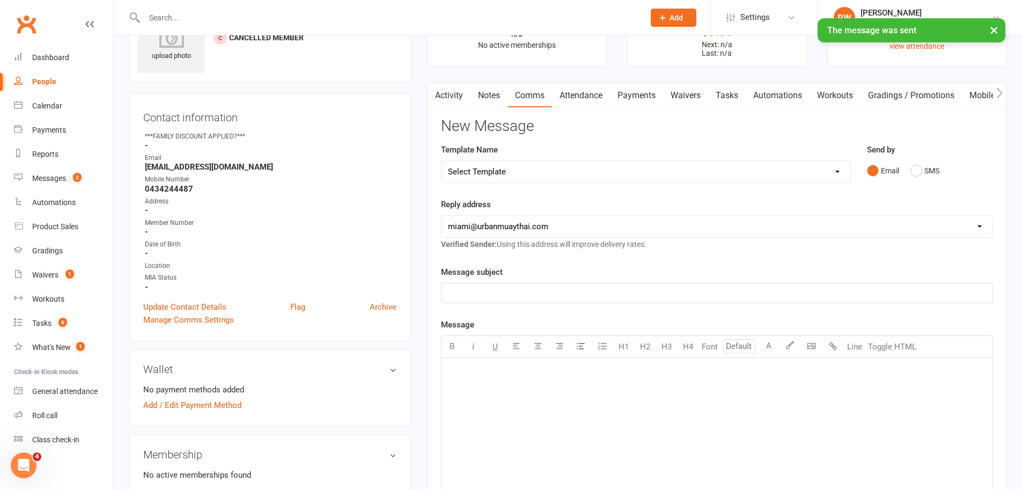
scroll to position [0, 0]
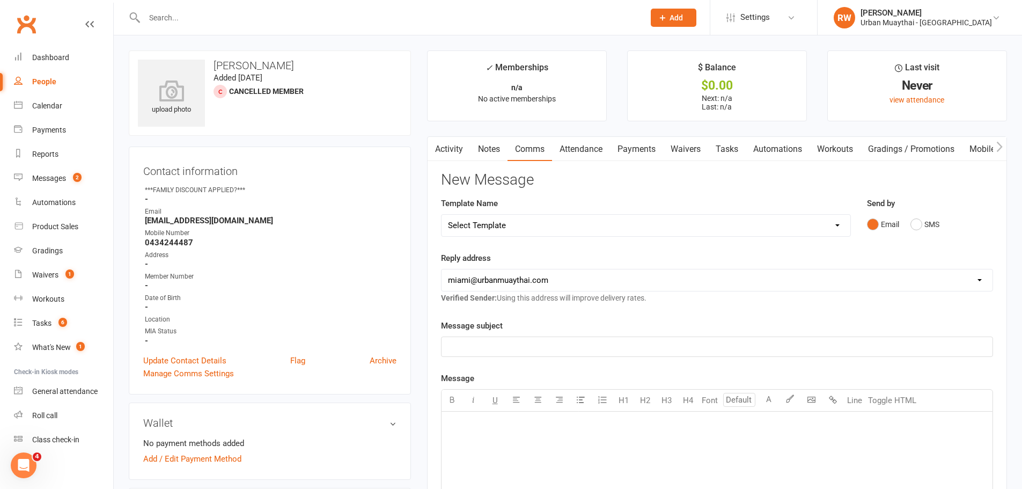
click at [489, 148] on link "Notes" at bounding box center [489, 149] width 37 height 25
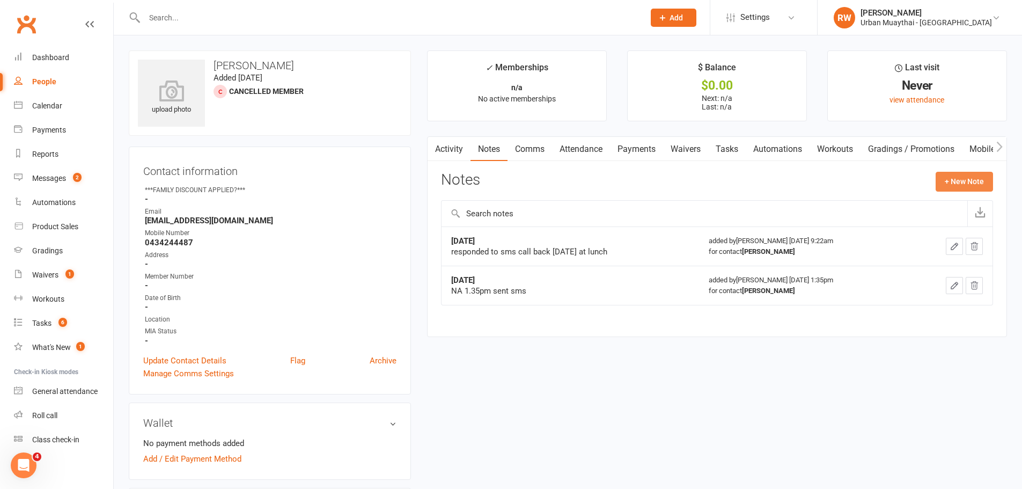
click at [963, 180] on button "+ New Note" at bounding box center [964, 181] width 57 height 19
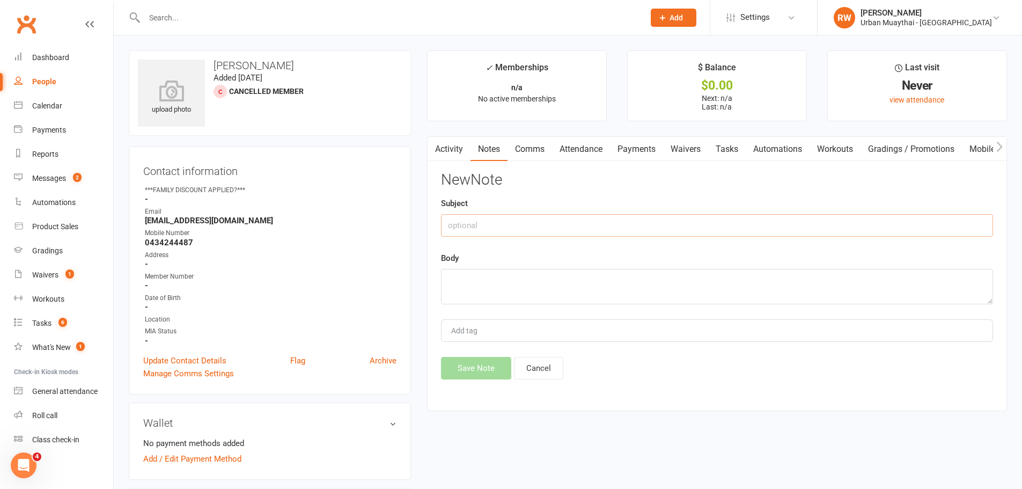
click at [481, 226] on input "text" at bounding box center [717, 225] width 552 height 23
type input "[DATE]"
click at [461, 292] on textarea at bounding box center [717, 286] width 552 height 35
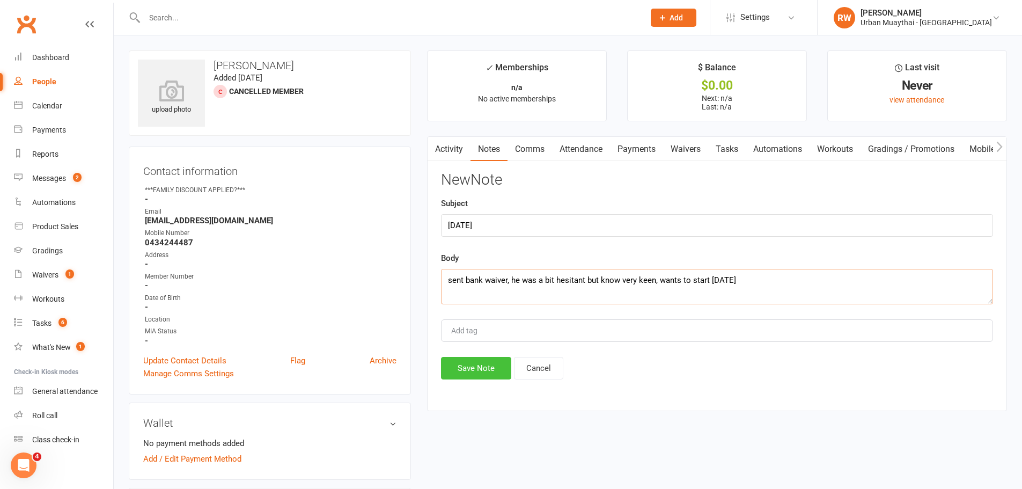
type textarea "sent bank waiver, he was a bit hesitant but know very keen, wants to start [DAT…"
click at [460, 368] on button "Save Note" at bounding box center [476, 368] width 70 height 23
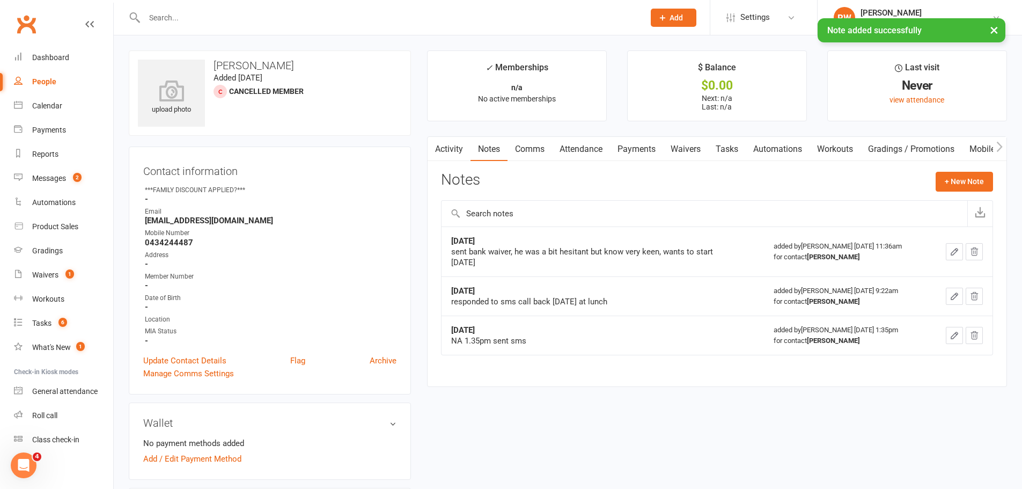
click at [49, 83] on div "People" at bounding box center [44, 81] width 24 height 9
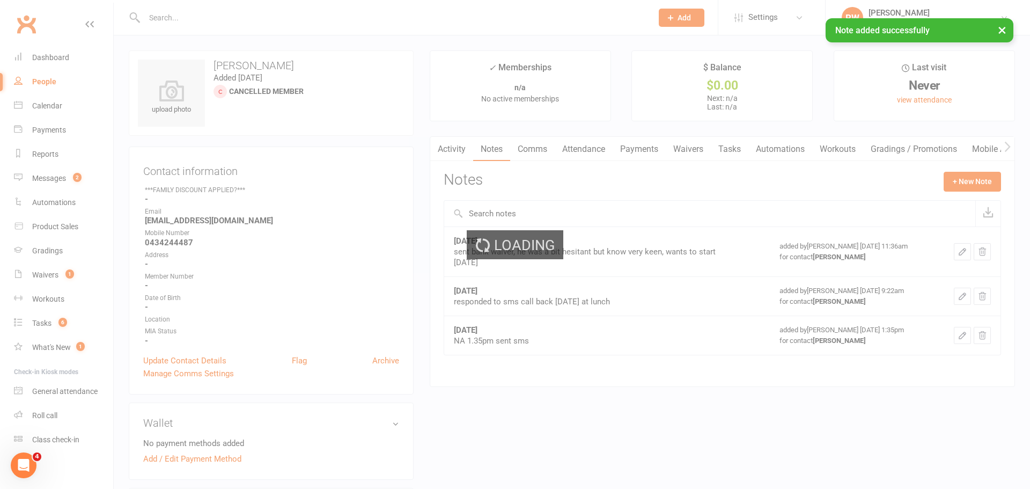
select select "100"
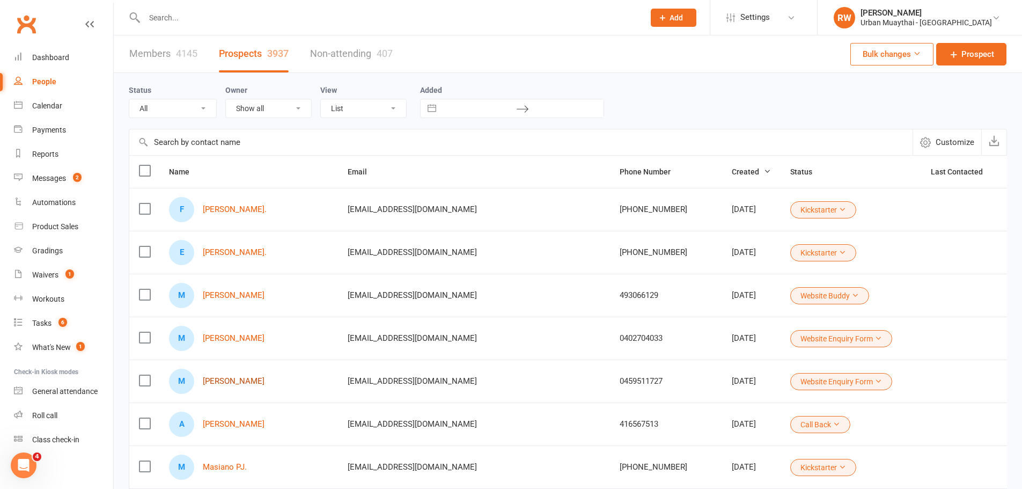
click at [265, 382] on link "[PERSON_NAME]" at bounding box center [234, 381] width 62 height 9
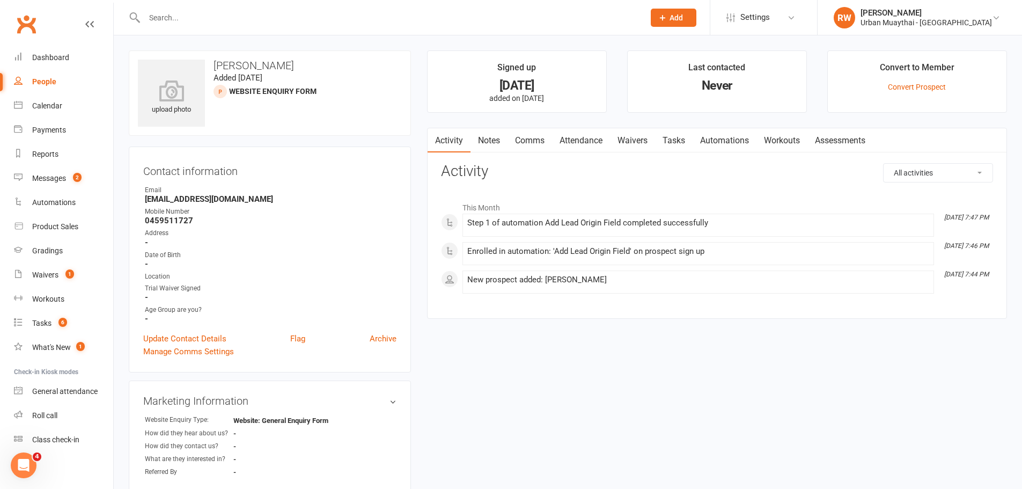
click at [489, 137] on link "Notes" at bounding box center [489, 140] width 37 height 25
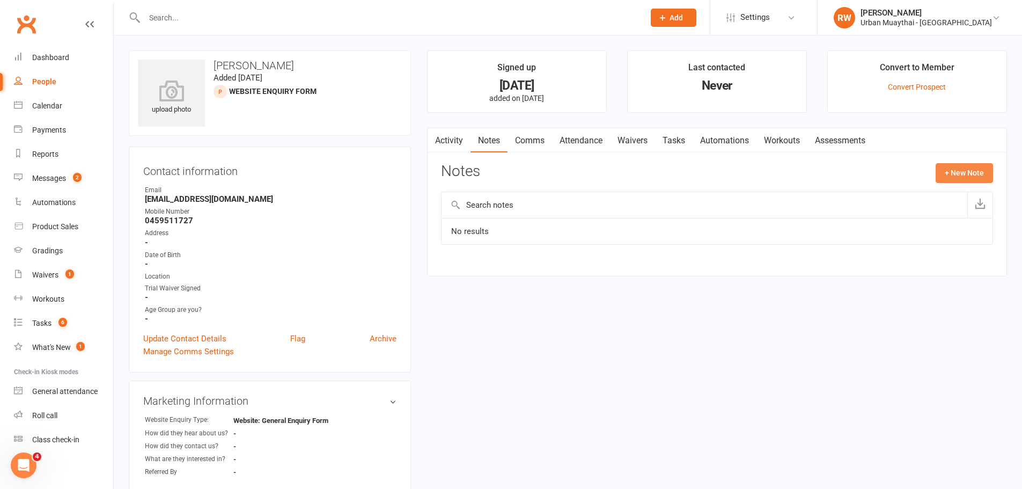
click at [960, 172] on button "+ New Note" at bounding box center [964, 172] width 57 height 19
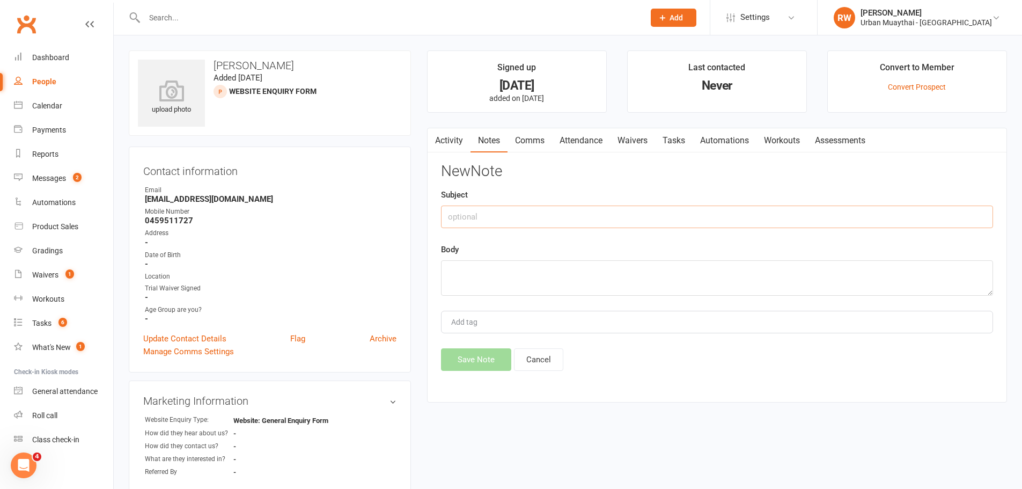
click at [487, 215] on input "text" at bounding box center [717, 217] width 552 height 23
type input "[DATE]"
click at [466, 272] on textarea at bounding box center [717, 277] width 552 height 35
type textarea "NA 11.38"
click at [489, 368] on button "Save Note" at bounding box center [476, 359] width 70 height 23
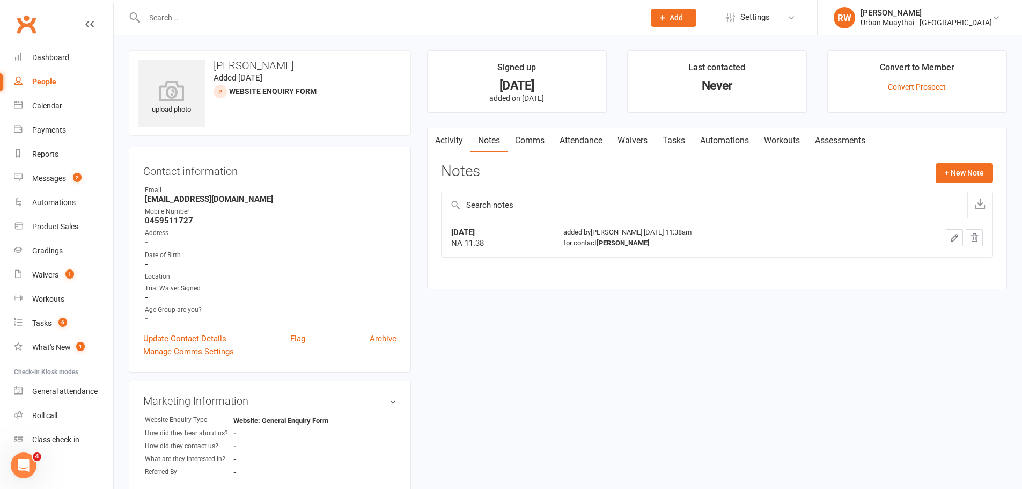
select select "100"
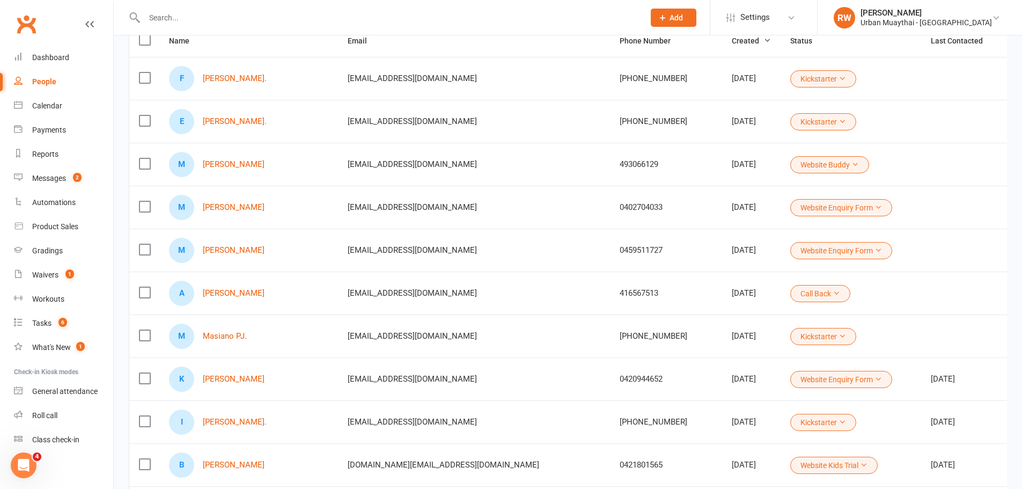
scroll to position [161, 0]
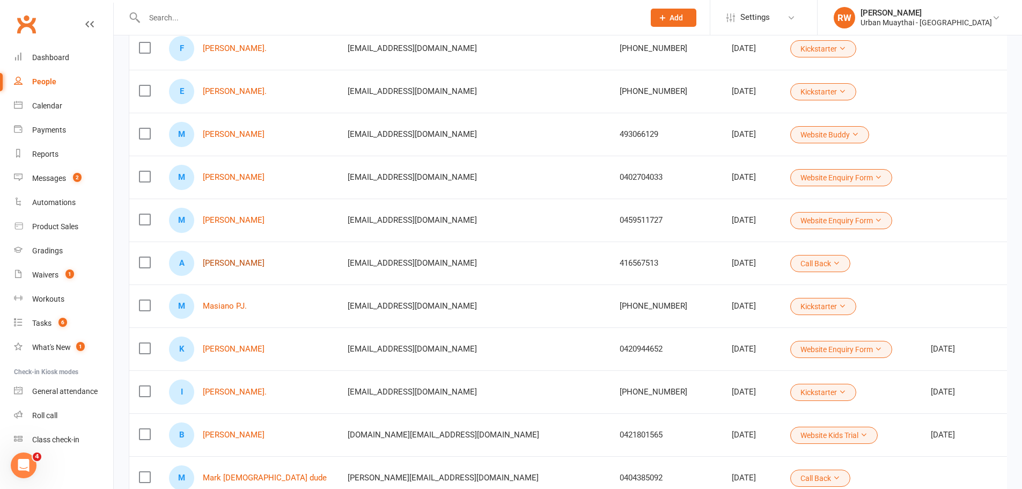
click at [223, 261] on link "[PERSON_NAME]" at bounding box center [234, 263] width 62 height 9
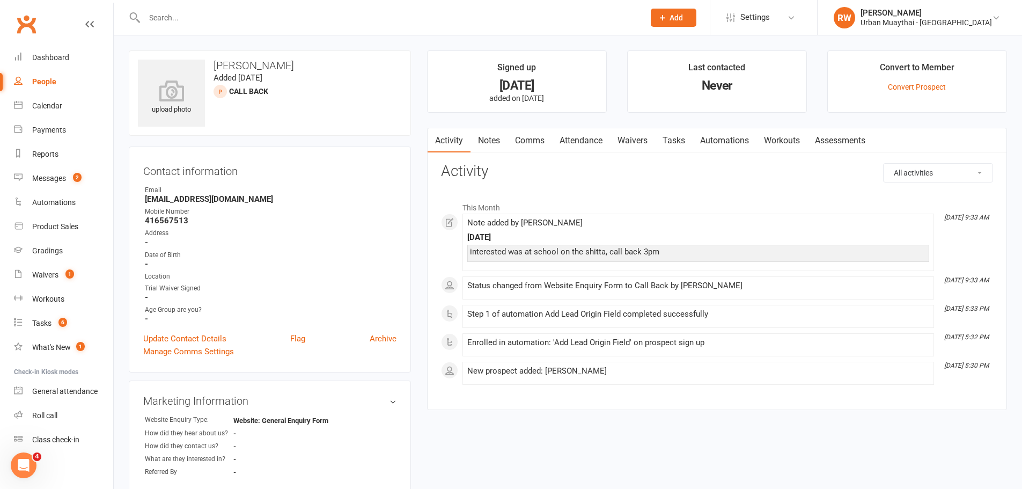
click at [495, 142] on link "Notes" at bounding box center [489, 140] width 37 height 25
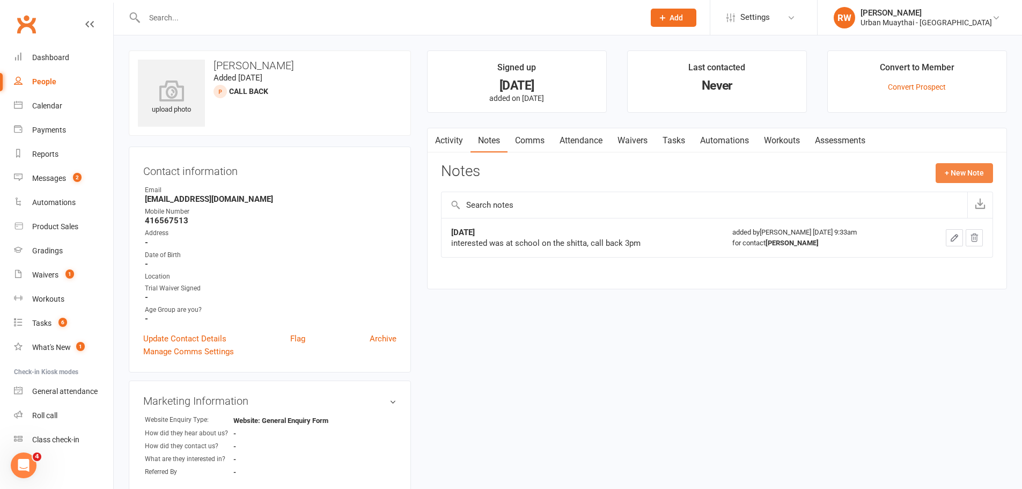
click at [963, 174] on button "+ New Note" at bounding box center [964, 172] width 57 height 19
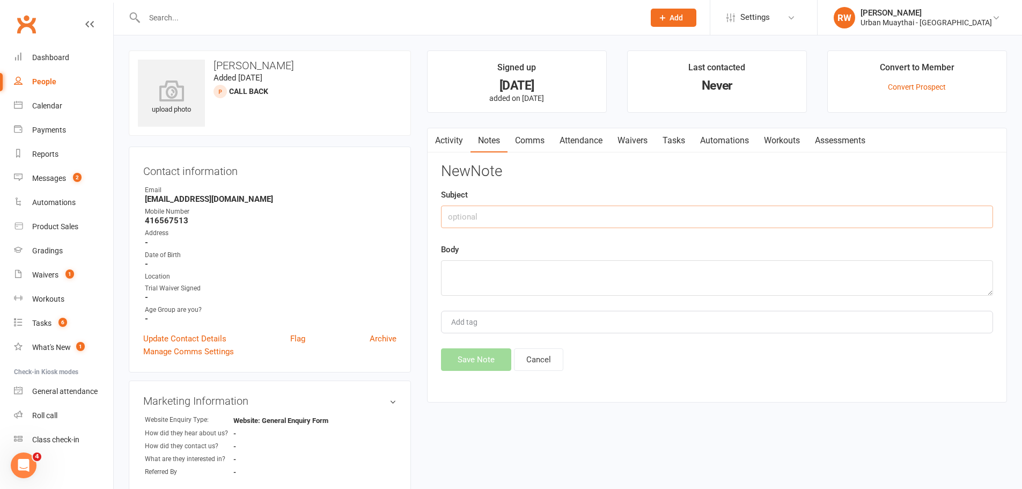
click at [475, 209] on input "text" at bounding box center [717, 217] width 552 height 23
type input "[DATE]"
click at [476, 271] on textarea at bounding box center [717, 277] width 552 height 35
type textarea "Forgot to call him [DATE] sent sms about chatting [DATE]"
click at [465, 363] on button "Save Note" at bounding box center [476, 359] width 70 height 23
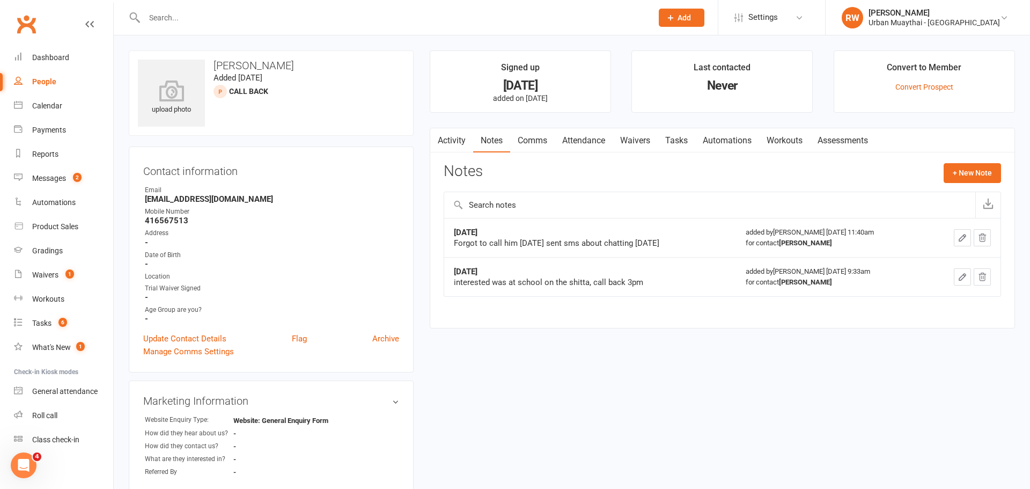
select select "100"
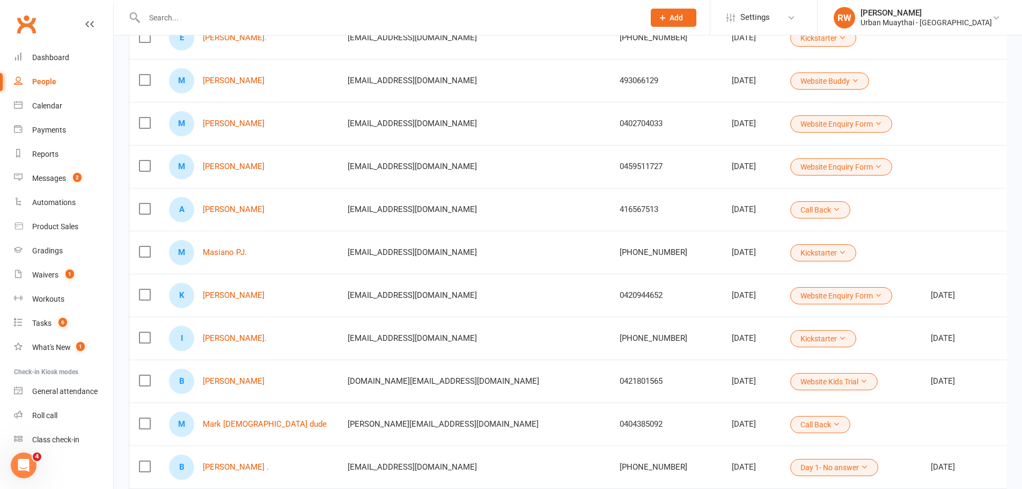
scroll to position [322, 0]
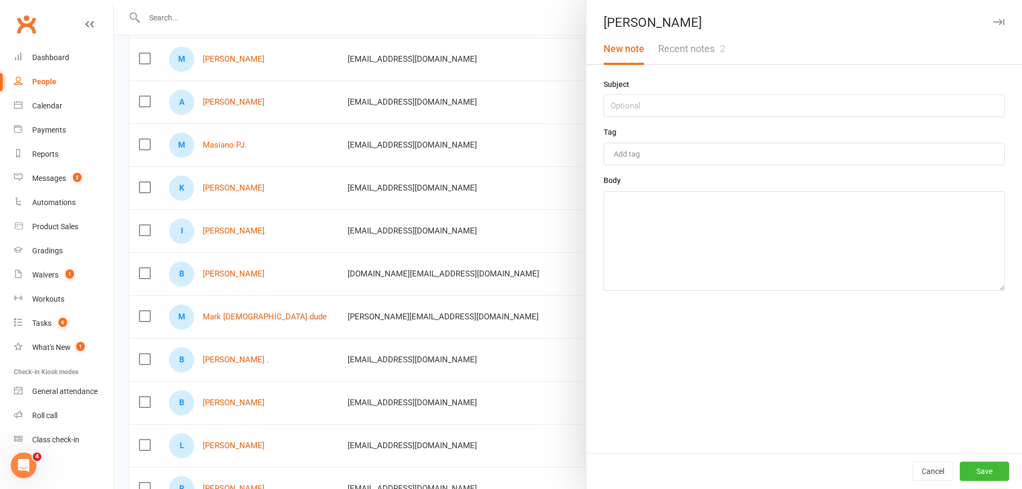
click at [691, 46] on button "Recent notes 2" at bounding box center [691, 48] width 81 height 31
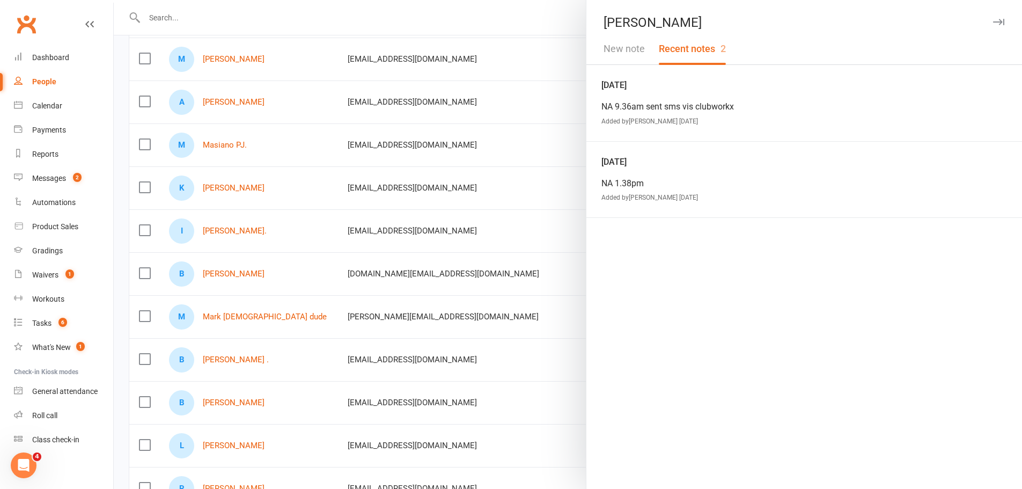
click at [621, 44] on button "New note" at bounding box center [624, 48] width 55 height 31
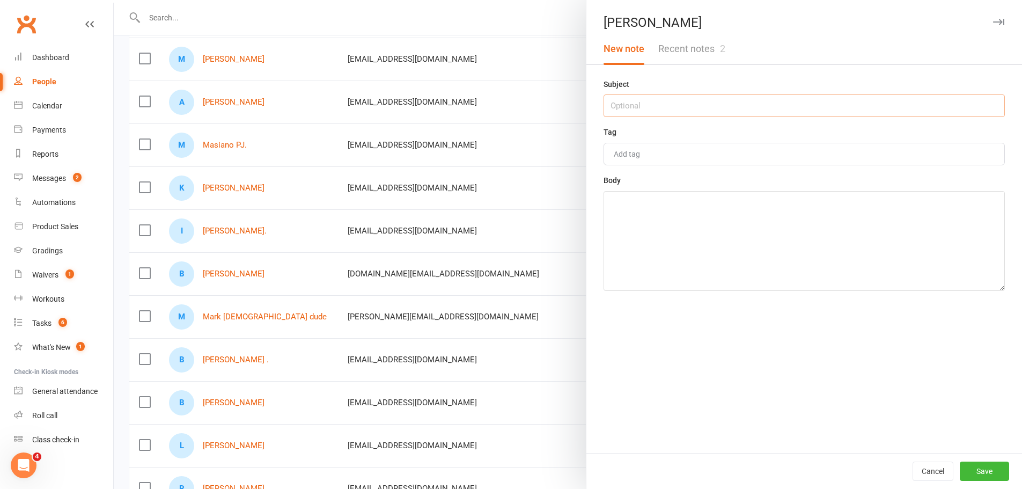
click at [631, 101] on input "text" at bounding box center [804, 105] width 401 height 23
type input "[DATE]"
click at [616, 202] on textarea at bounding box center [804, 241] width 401 height 100
type textarea "NA 11.41am"
click at [992, 475] on button "Save" at bounding box center [984, 471] width 49 height 19
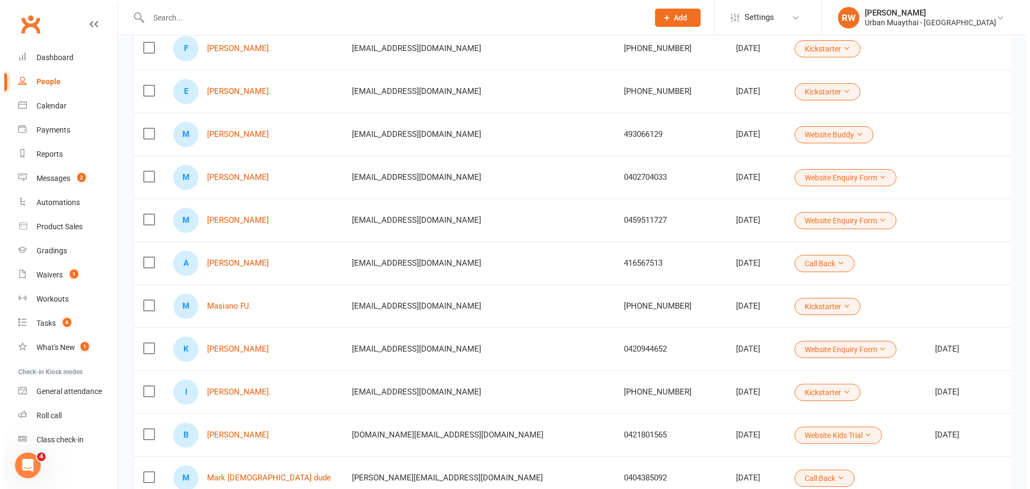
scroll to position [0, 0]
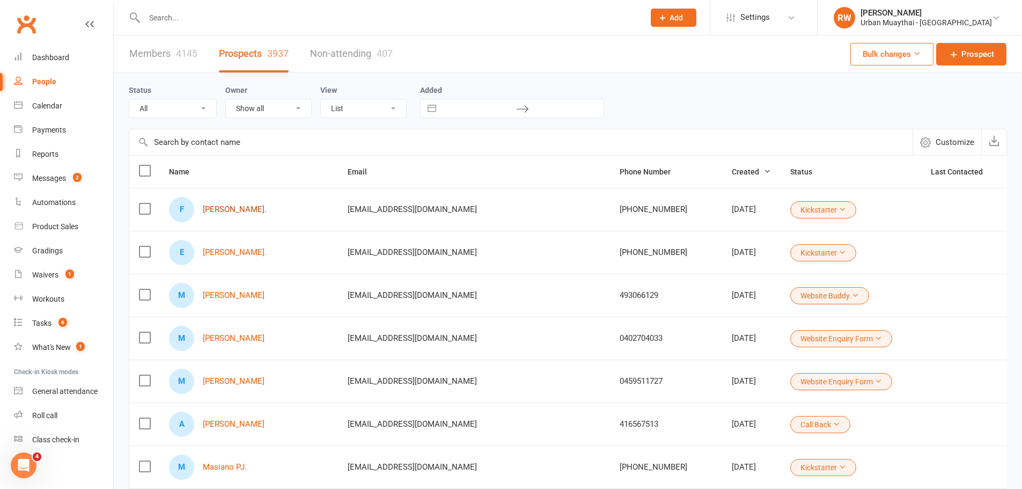
click at [236, 213] on link "[PERSON_NAME]." at bounding box center [235, 209] width 64 height 9
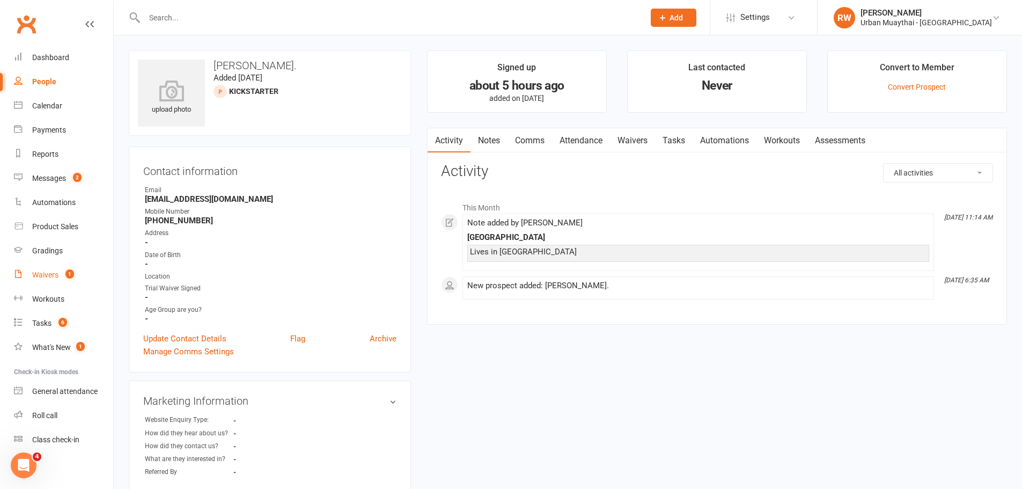
click at [46, 275] on div "Waivers" at bounding box center [45, 274] width 26 height 9
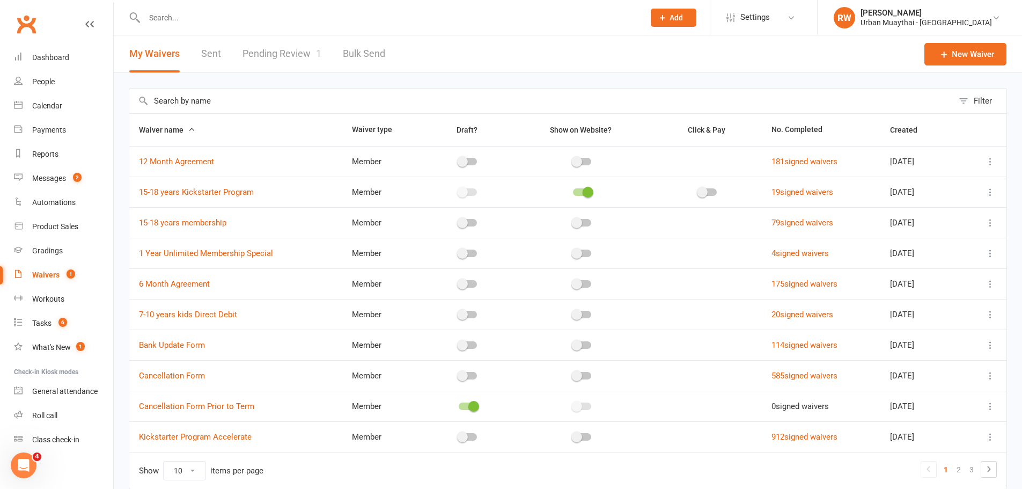
click at [289, 52] on link "Pending Review 1" at bounding box center [282, 53] width 79 height 37
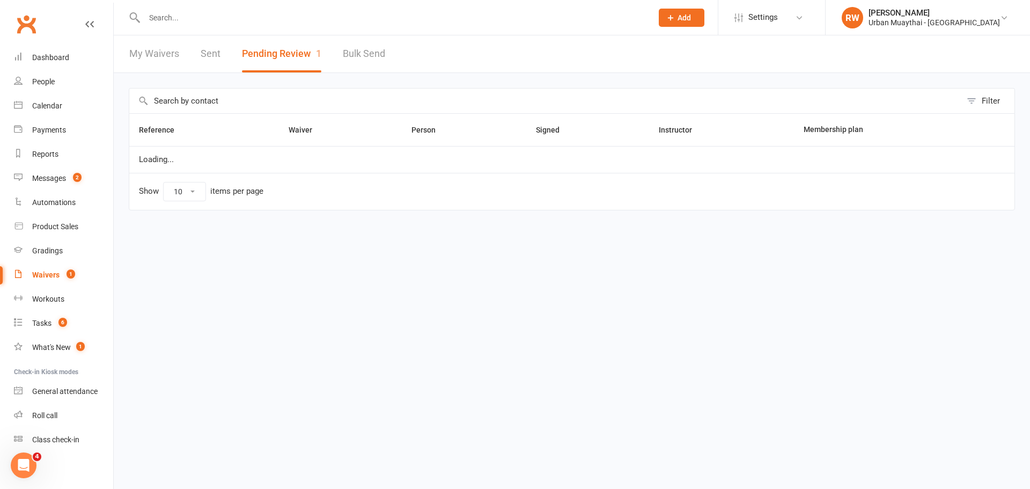
select select "25"
